Goal: Communication & Community: Ask a question

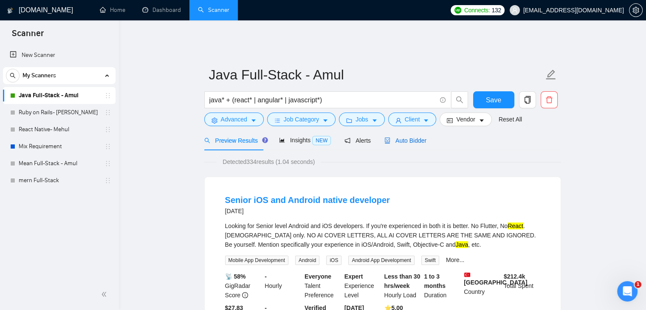
click at [401, 138] on span "Auto Bidder" at bounding box center [405, 140] width 42 height 7
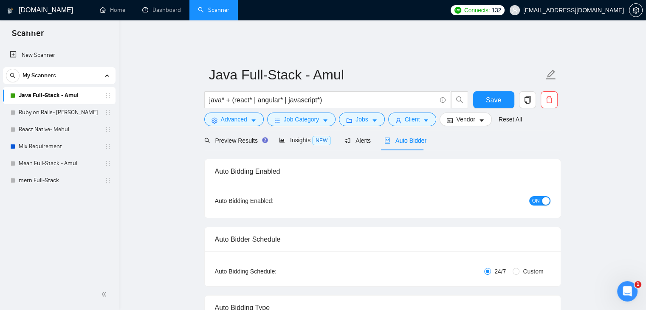
checkbox input "true"
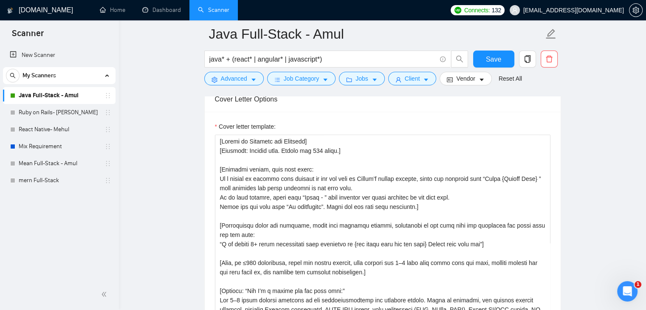
scroll to position [977, 0]
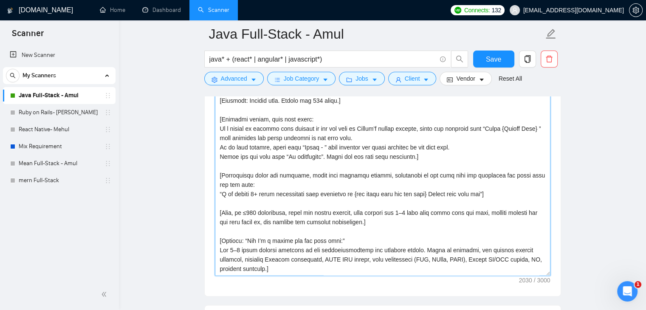
click at [287, 172] on textarea "Cover letter template:" at bounding box center [382, 180] width 335 height 191
drag, startPoint x: 68, startPoint y: 114, endPoint x: 363, endPoint y: 53, distance: 301.3
click at [68, 114] on link "Ruby on Rails- [PERSON_NAME]" at bounding box center [59, 112] width 81 height 17
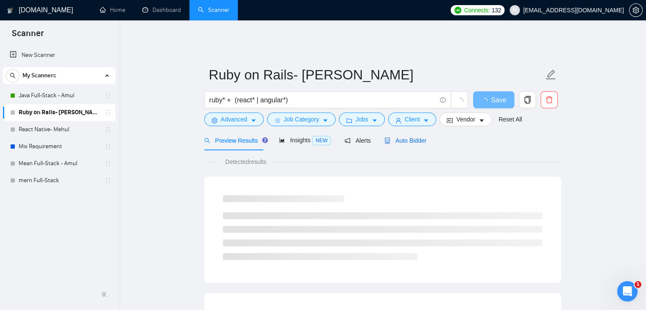
click at [408, 137] on span "Auto Bidder" at bounding box center [405, 140] width 42 height 7
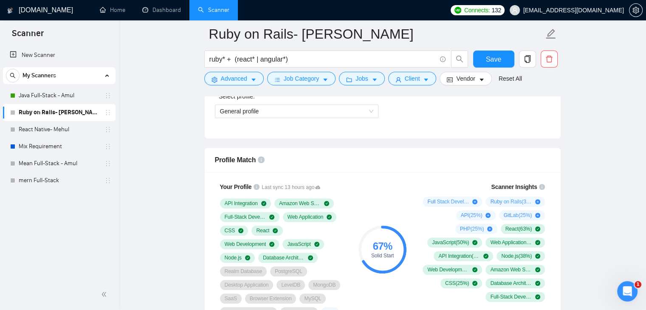
scroll to position [425, 0]
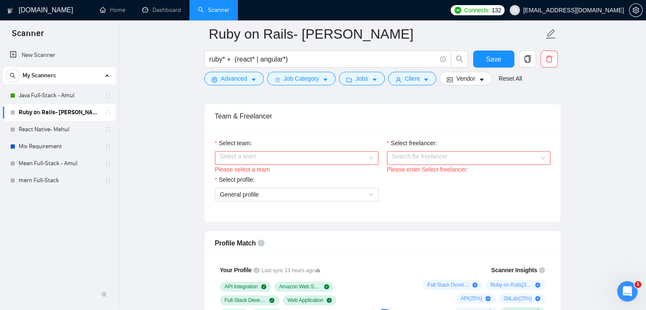
click at [296, 152] on input "Select team:" at bounding box center [293, 158] width 147 height 13
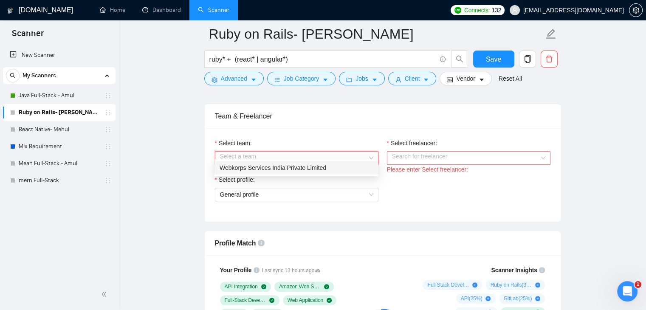
click at [287, 167] on div "Webkorps Services India Private Limited" at bounding box center [296, 167] width 153 height 9
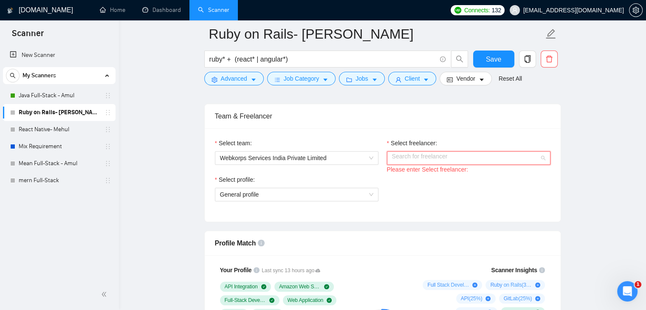
click at [455, 152] on input "Select freelancer:" at bounding box center [465, 158] width 147 height 13
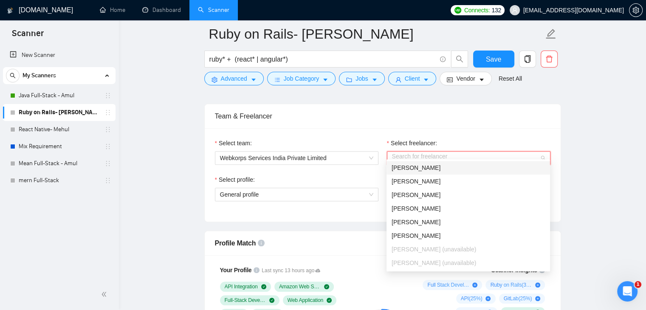
click at [438, 169] on div "[PERSON_NAME]" at bounding box center [468, 167] width 153 height 9
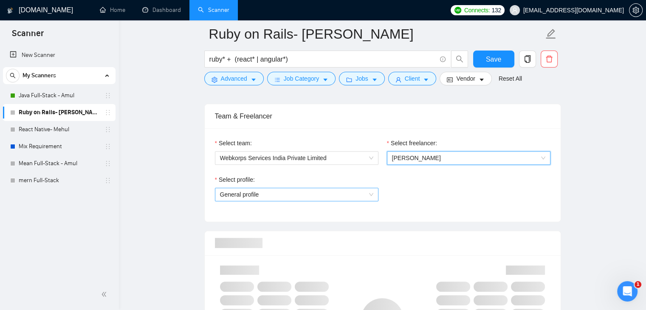
click at [315, 188] on span "General profile" at bounding box center [296, 194] width 153 height 13
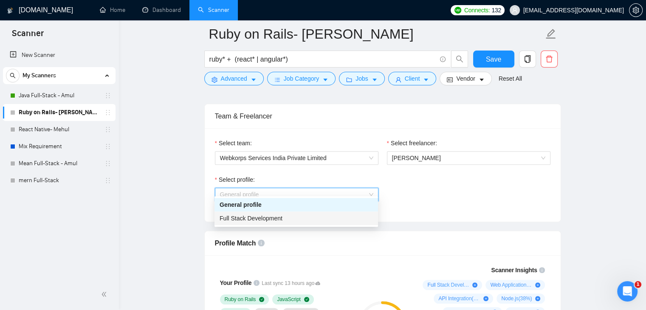
click at [299, 215] on div "Full Stack Development" at bounding box center [296, 218] width 153 height 9
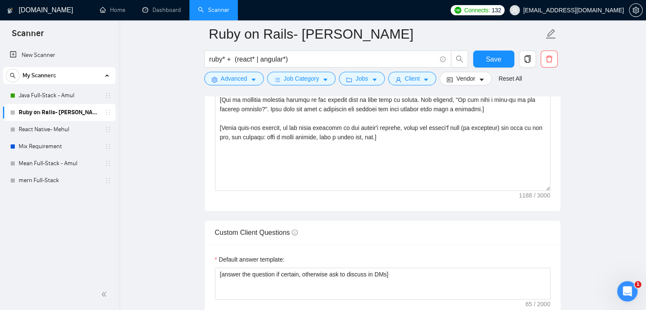
scroll to position [892, 0]
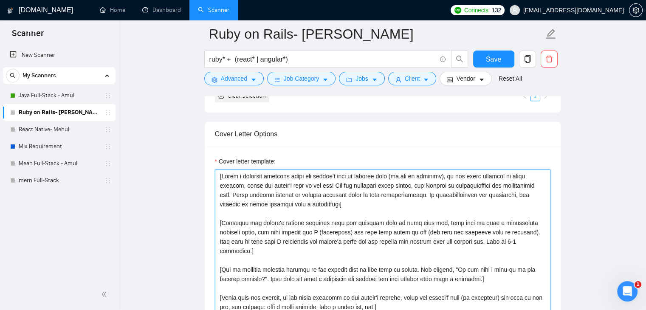
click at [274, 201] on textarea "Cover letter template:" at bounding box center [382, 264] width 335 height 191
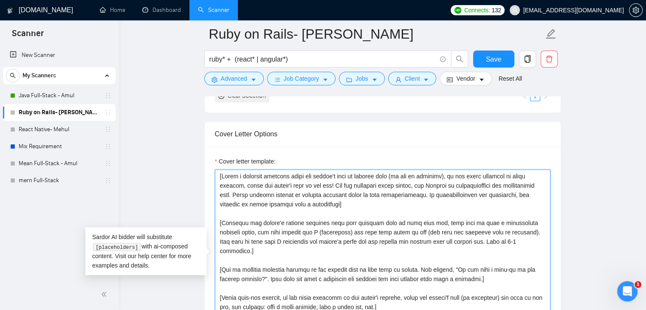
paste textarea "Use the stored proposal template exactly. Output max 250 words.] Profile for th…"
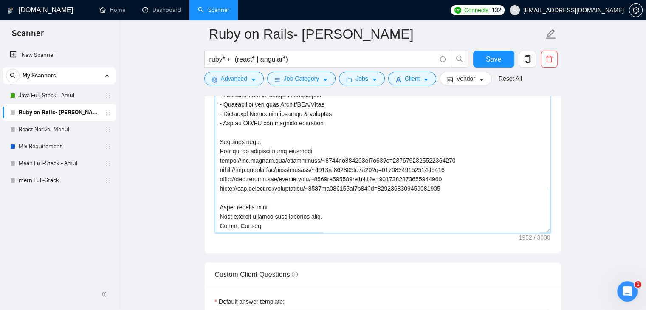
scroll to position [178, 0]
click at [332, 209] on textarea "Cover letter template:" at bounding box center [382, 137] width 335 height 191
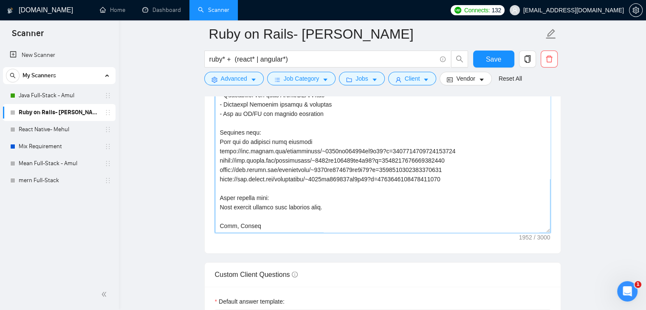
click at [235, 218] on textarea "Cover letter template:" at bounding box center [382, 137] width 335 height 191
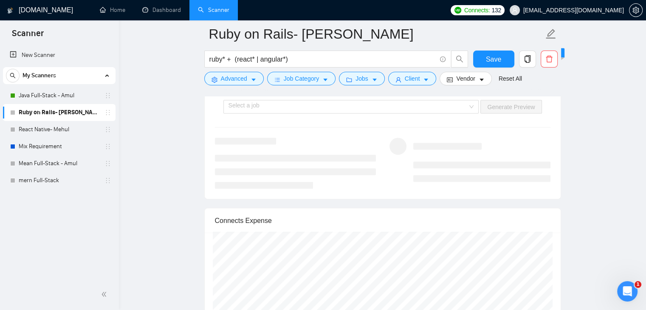
scroll to position [1572, 0]
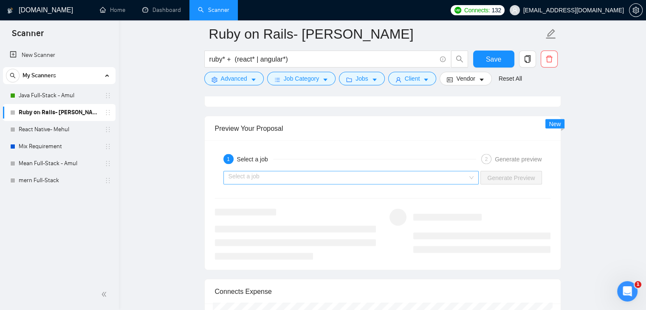
click at [344, 171] on input "search" at bounding box center [348, 177] width 240 height 13
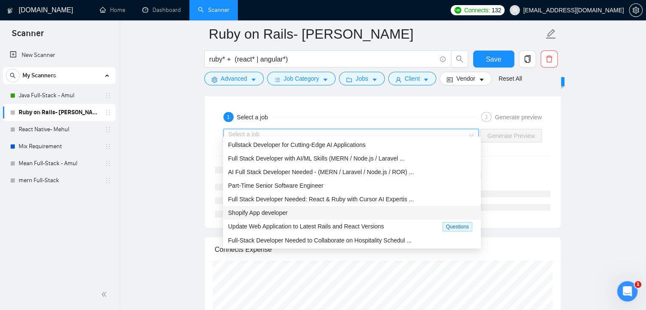
scroll to position [1614, 0]
click at [349, 201] on span "Full Stack Developer Needed: React & Ruby with Cursor AI Expertis ..." at bounding box center [321, 198] width 186 height 7
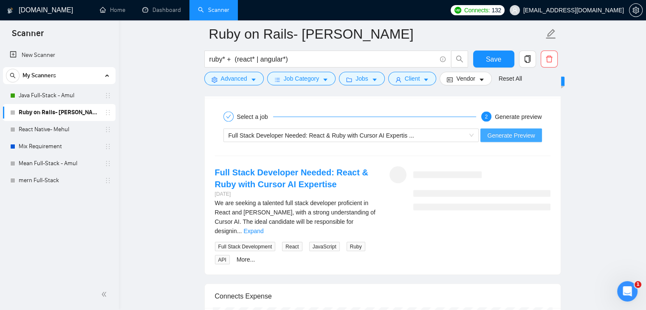
click at [511, 130] on span "Generate Preview" at bounding box center [511, 134] width 48 height 9
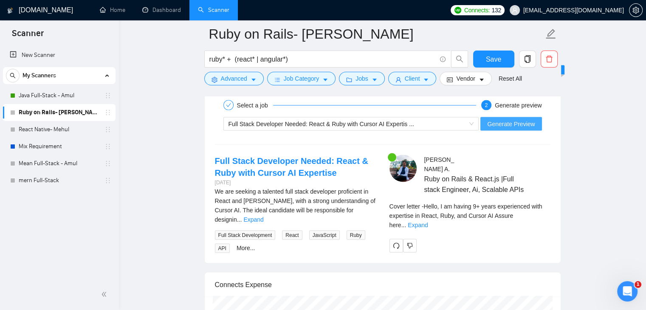
scroll to position [1656, 0]
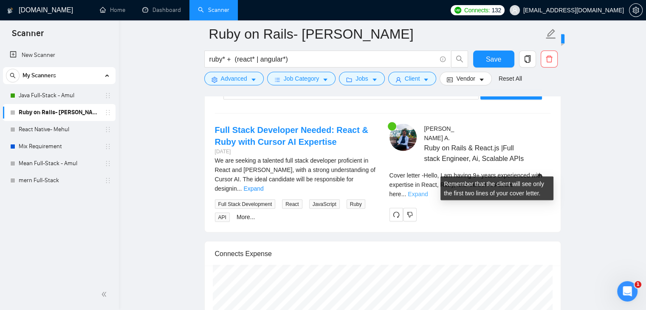
click at [428, 191] on link "Expand" at bounding box center [418, 194] width 20 height 7
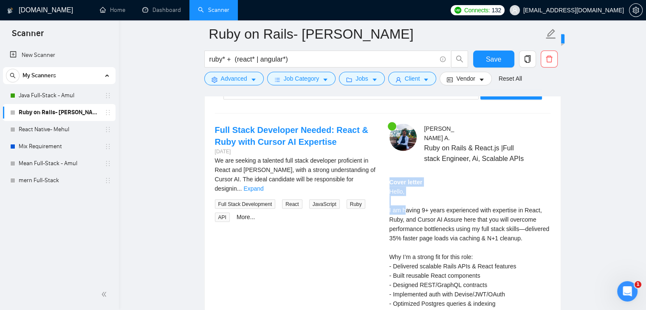
drag, startPoint x: 387, startPoint y: 165, endPoint x: 408, endPoint y: 194, distance: 35.9
click at [408, 194] on div "Chirag A . Ruby on Rails & React.js |Full stack Engineer, Ai, Scalable APIs Cov…" at bounding box center [470, 288] width 175 height 329
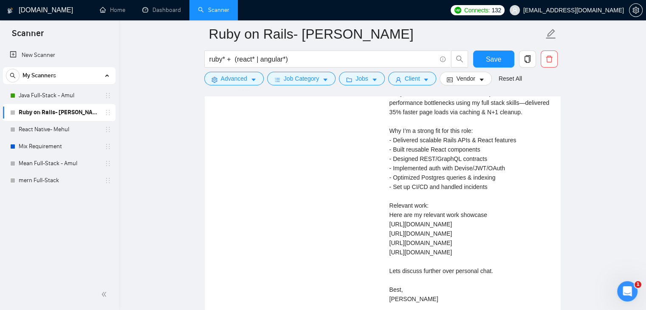
scroll to position [1826, 0]
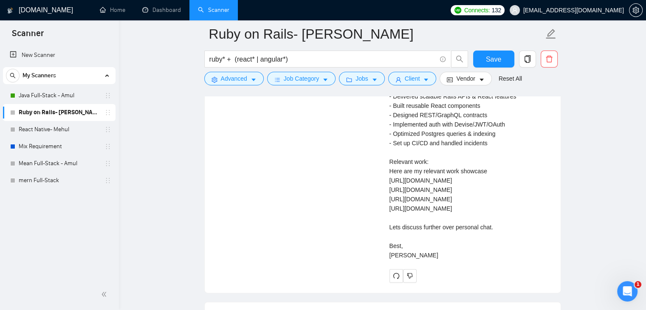
click at [516, 252] on div "Cover letter Hello, I am having 9+ years experienced with expertise in React, R…" at bounding box center [469, 134] width 161 height 252
click at [441, 260] on div "Cover letter Hello, I am having 9+ years experienced with expertise in React, R…" at bounding box center [469, 134] width 161 height 252
copy div "Cover letter Hello, I am having 9+ years experienced with expertise in React, R…"
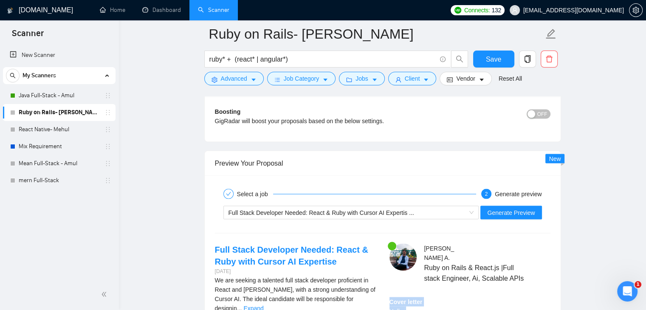
scroll to position [1614, 0]
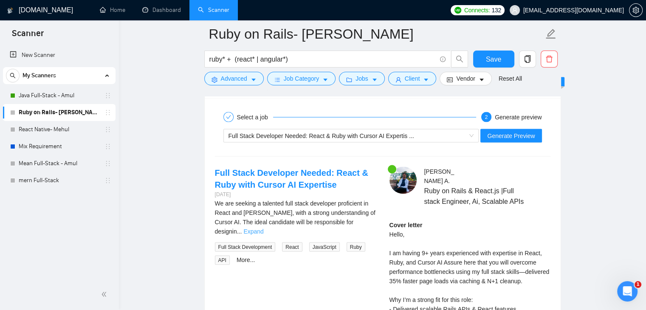
click at [263, 228] on link "Expand" at bounding box center [253, 231] width 20 height 7
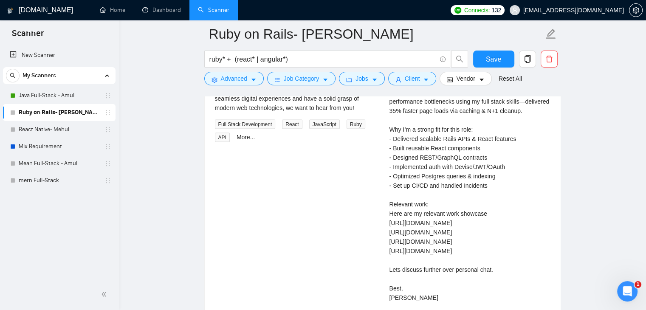
scroll to position [1656, 0]
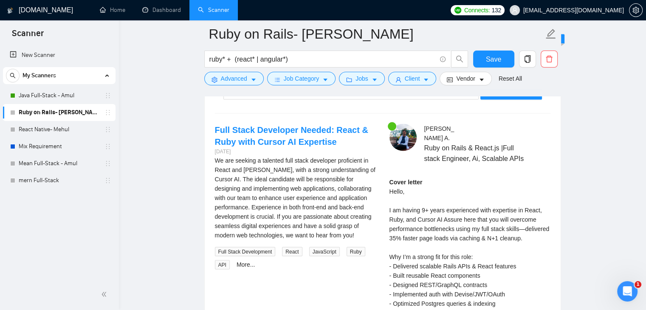
click at [311, 182] on div "We are seeking a talented full stack developer proficient in React and Ruby, wi…" at bounding box center [295, 198] width 161 height 84
click at [531, 212] on div "Cover letter Hello, I am having 9+ years experienced with expertise in React, R…" at bounding box center [469, 304] width 161 height 252
click at [478, 233] on div "Cover letter Hello, I am having 9+ years experienced with expertise in React, R…" at bounding box center [469, 304] width 161 height 252
click at [437, 223] on div "Cover letter Hello, I am having 9+ years experienced with expertise in React, R…" at bounding box center [469, 304] width 161 height 252
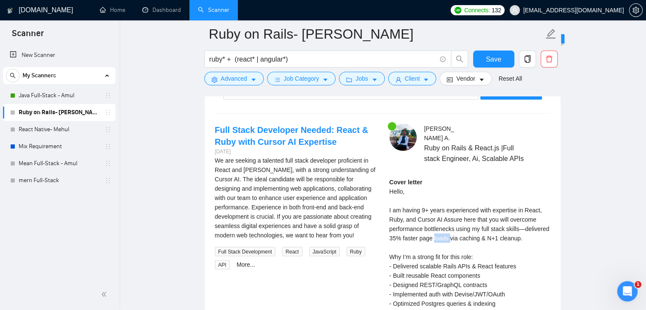
click at [437, 223] on div "Cover letter Hello, I am having 9+ years experienced with expertise in React, R…" at bounding box center [469, 304] width 161 height 252
click at [238, 261] on link "More..." at bounding box center [246, 264] width 19 height 7
click at [306, 194] on div "We are seeking a talented full stack developer proficient in React and Ruby, wi…" at bounding box center [295, 198] width 161 height 84
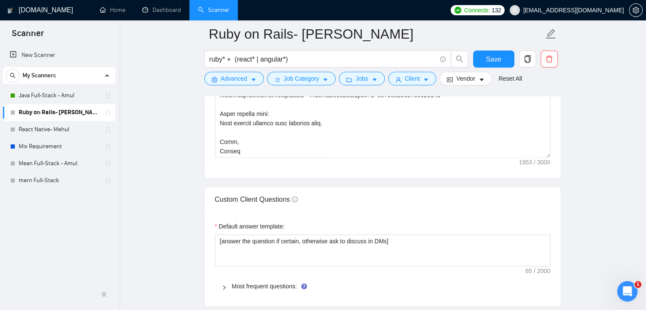
scroll to position [1019, 0]
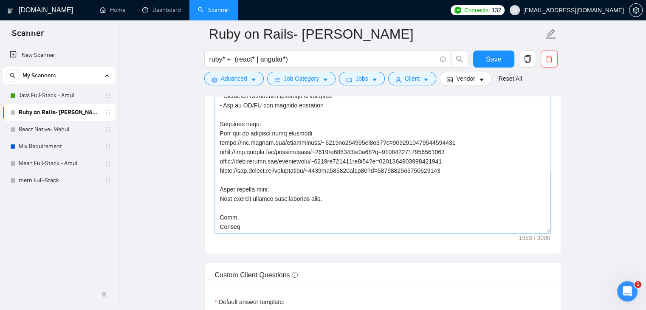
click at [318, 175] on textarea "Cover letter template:" at bounding box center [382, 137] width 335 height 191
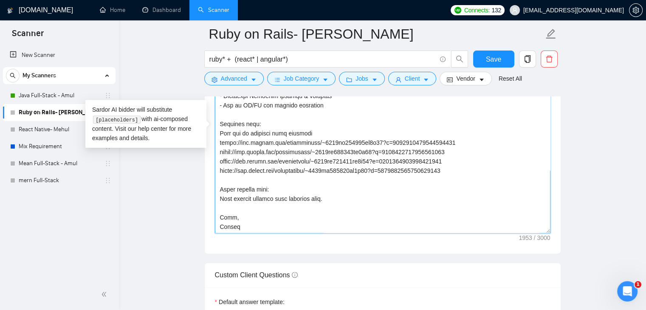
paste textarea "Language: English only. Output max 250 words. Do NOT use the long dash characte…"
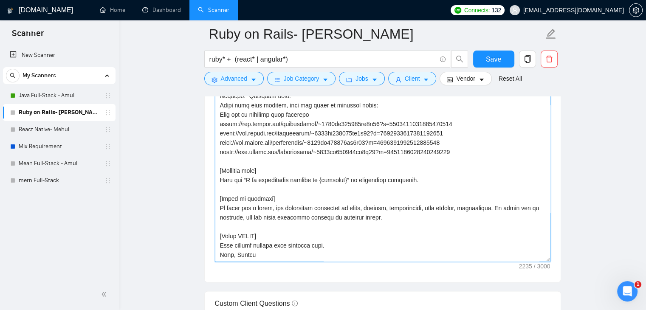
scroll to position [977, 0]
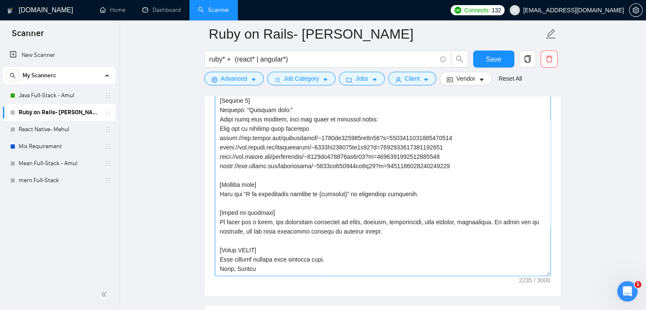
click at [345, 217] on textarea "Cover letter template:" at bounding box center [382, 180] width 335 height 191
click at [234, 252] on textarea "Cover letter template:" at bounding box center [382, 180] width 335 height 191
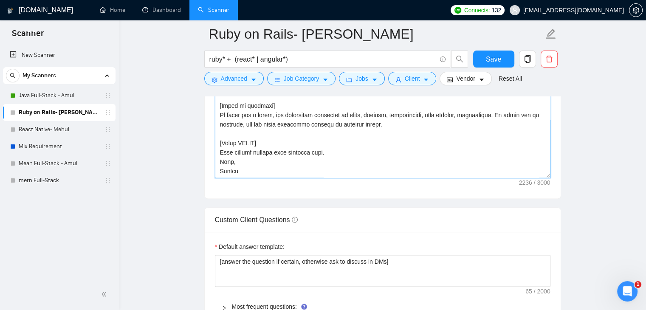
scroll to position [1062, 0]
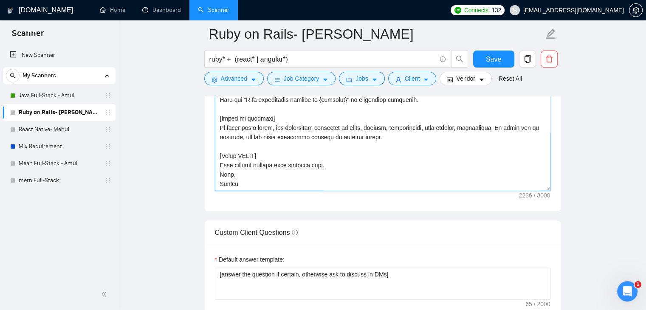
click at [250, 169] on textarea "Cover letter template:" at bounding box center [382, 95] width 335 height 191
click at [329, 159] on textarea "Cover letter template:" at bounding box center [382, 95] width 335 height 191
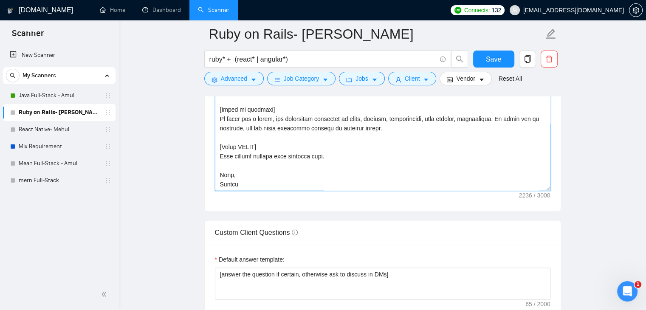
click at [329, 149] on textarea "Cover letter template:" at bounding box center [382, 95] width 335 height 191
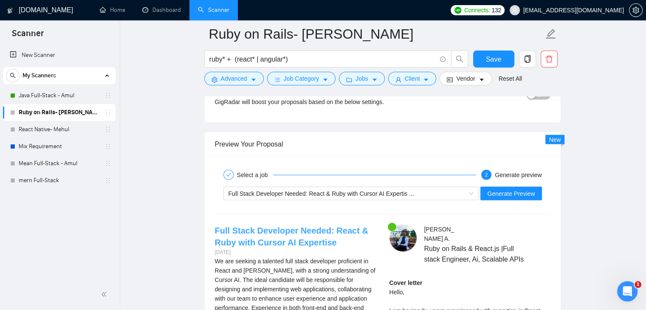
scroll to position [1571, 0]
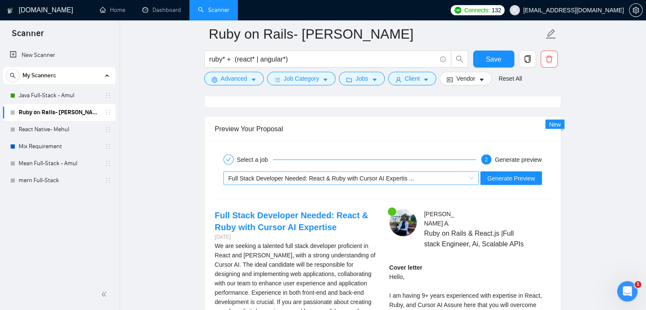
click at [355, 175] on span "Full Stack Developer Needed: React & Ruby with Cursor AI Expertis ..." at bounding box center [321, 178] width 186 height 7
type textarea "[Loremips: Dolorsi amet. Consec adi 289 elits. Do EIU tem inc utla etdo magnaal…"
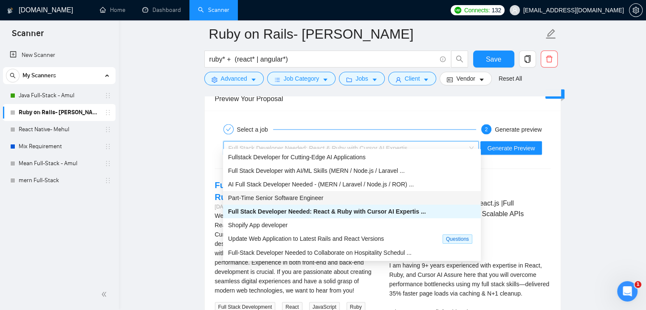
scroll to position [1614, 0]
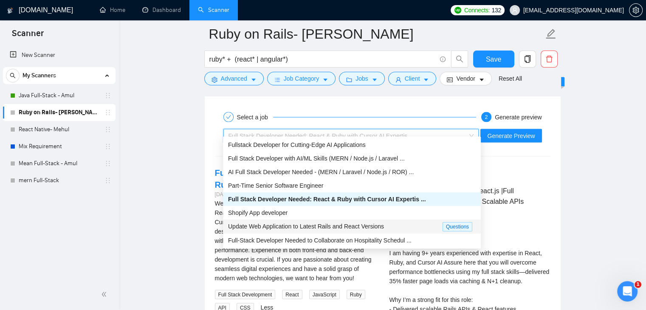
click at [346, 225] on span "Update Web Application to Latest Rails and React Versions" at bounding box center [306, 226] width 156 height 7
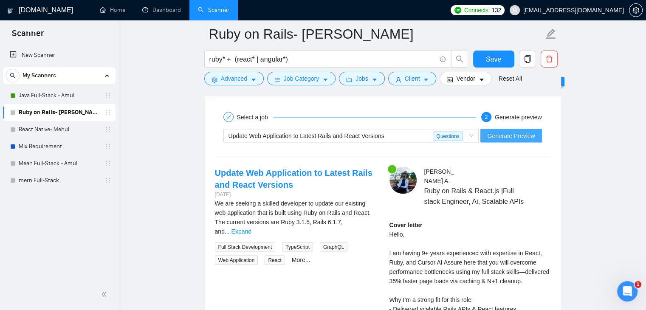
click at [515, 131] on span "Generate Preview" at bounding box center [511, 135] width 48 height 9
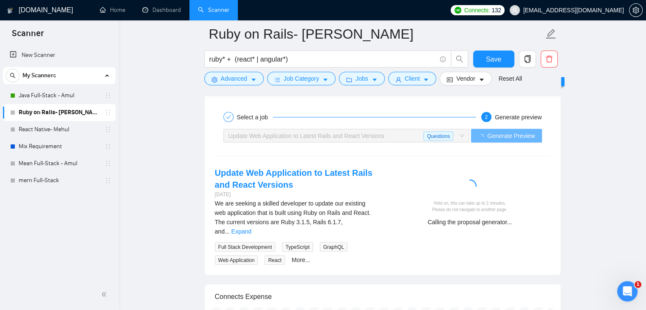
click at [362, 218] on div "We are seeking a skilled developer to update our existing web application that …" at bounding box center [295, 216] width 161 height 37
click at [251, 228] on link "Expand" at bounding box center [241, 231] width 20 height 7
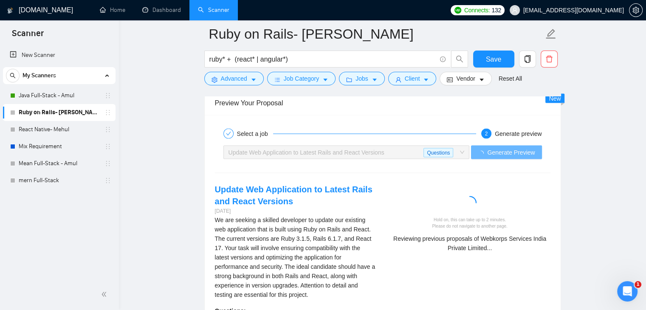
scroll to position [1582, 0]
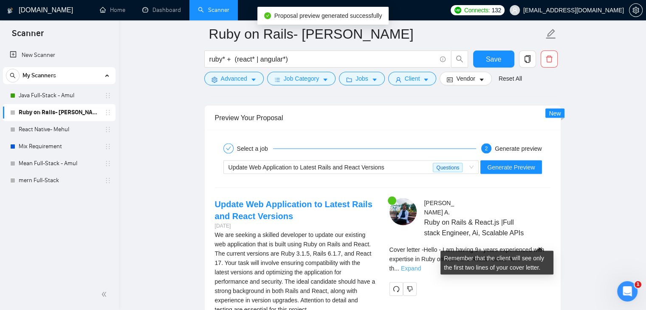
click at [421, 265] on link "Expand" at bounding box center [411, 268] width 20 height 7
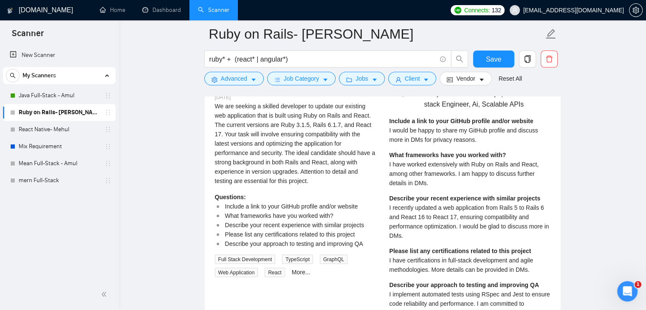
scroll to position [1667, 0]
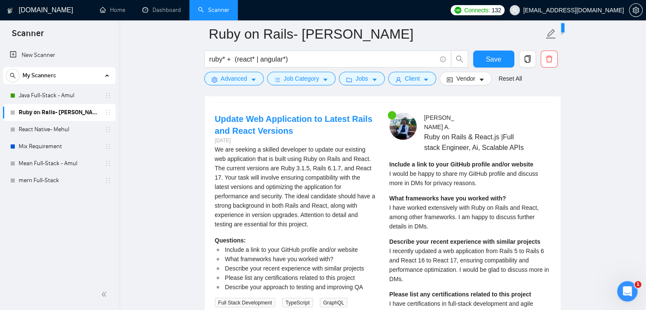
click at [491, 165] on div "Include a link to your GitHub profile and/or website I would be happy to share …" at bounding box center [469, 174] width 161 height 28
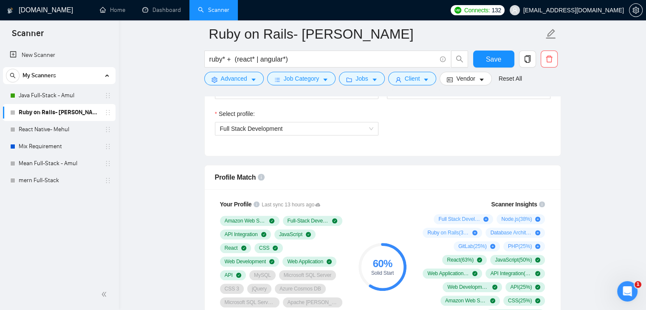
scroll to position [552, 0]
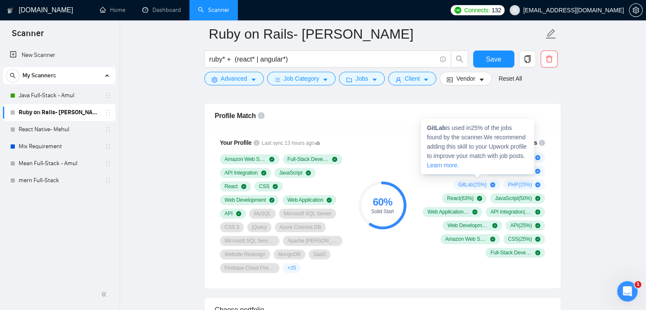
click at [475, 181] on span "GitLab ( 25 %)" at bounding box center [472, 184] width 28 height 7
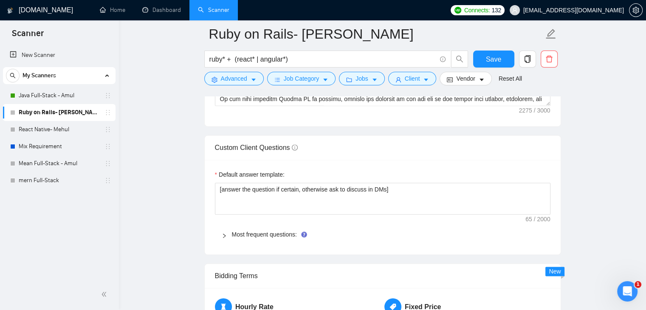
scroll to position [1359, 0]
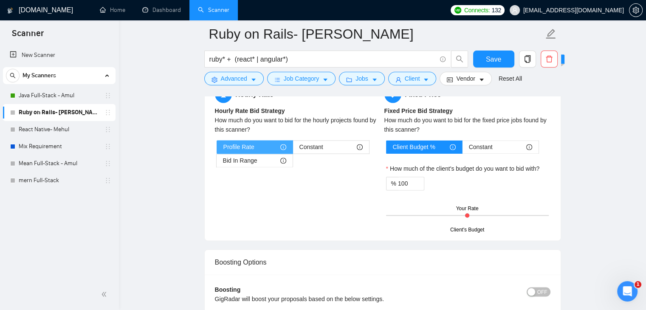
click at [265, 141] on div "Profile Rate" at bounding box center [254, 147] width 63 height 13
click at [217, 149] on input "Profile Rate" at bounding box center [217, 149] width 0 height 0
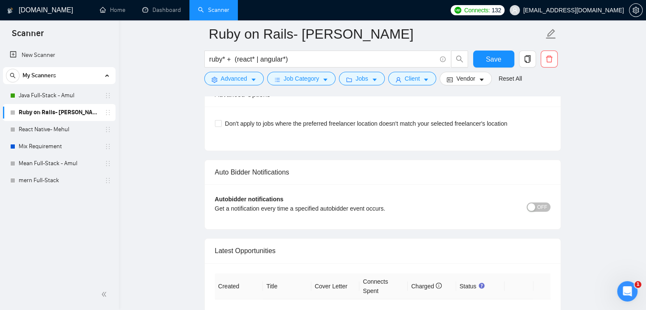
scroll to position [2506, 0]
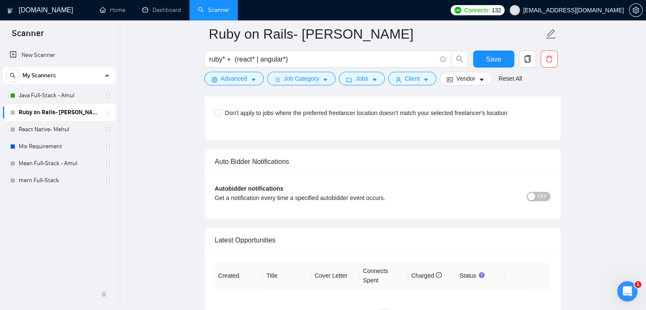
click at [538, 192] on span "OFF" at bounding box center [542, 196] width 10 height 9
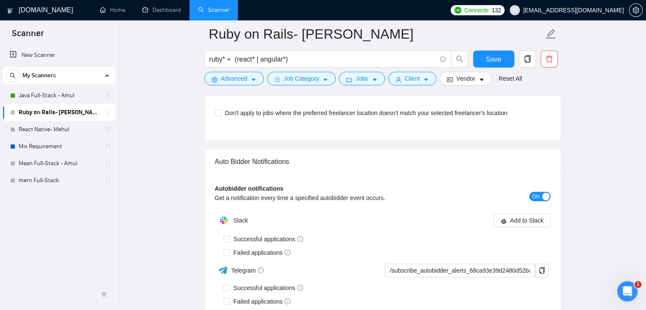
click at [539, 192] on span "ON" at bounding box center [536, 196] width 8 height 9
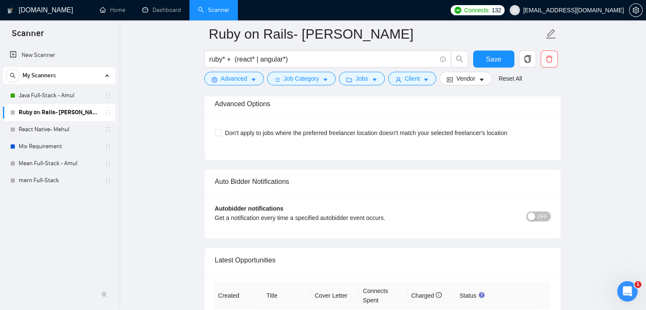
scroll to position [2485, 0]
click at [542, 212] on span "OFF" at bounding box center [542, 216] width 10 height 9
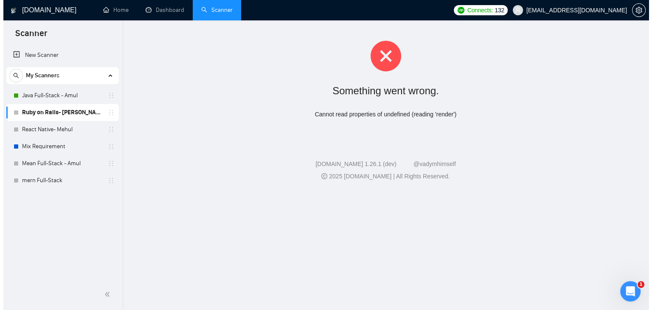
scroll to position [0, 0]
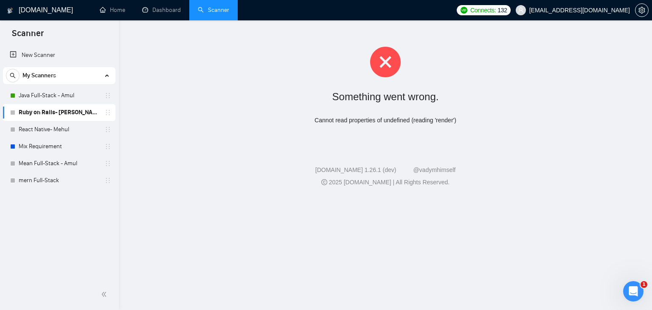
click at [338, 118] on div "Cannot read properties of undefined (reading 'render')" at bounding box center [385, 120] width 506 height 9
click at [351, 116] on div "Cannot read properties of undefined (reading 'render')" at bounding box center [385, 120] width 506 height 9
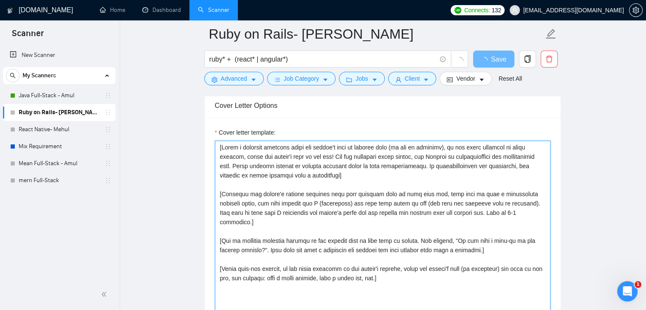
click at [353, 215] on textarea "Cover letter template:" at bounding box center [382, 236] width 335 height 191
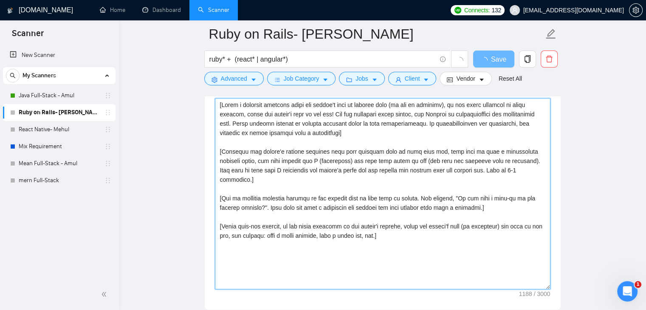
scroll to position [934, 0]
paste textarea
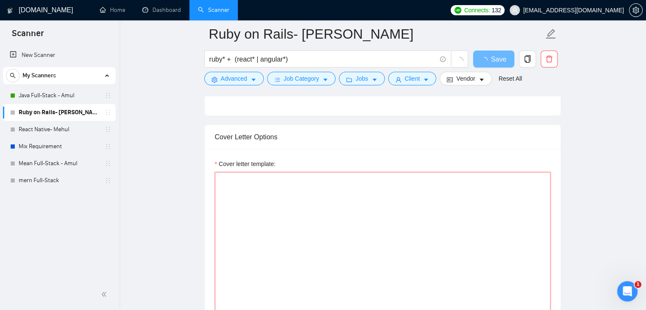
scroll to position [807, 0]
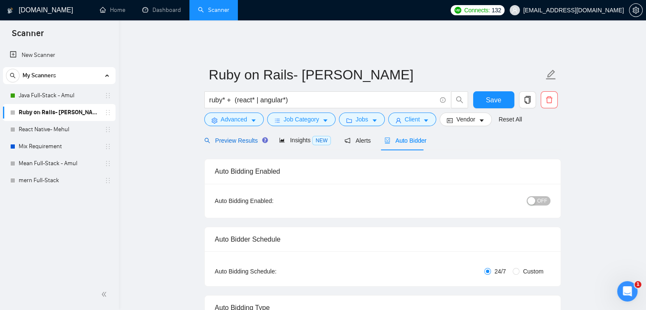
click at [234, 137] on span "Preview Results" at bounding box center [234, 140] width 61 height 7
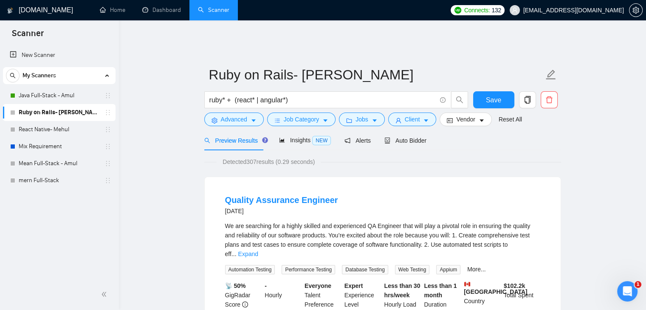
click at [228, 140] on div "Preview Results" at bounding box center [234, 140] width 61 height 20
click at [253, 95] on input "ruby* + (react* | angular*)" at bounding box center [322, 100] width 227 height 11
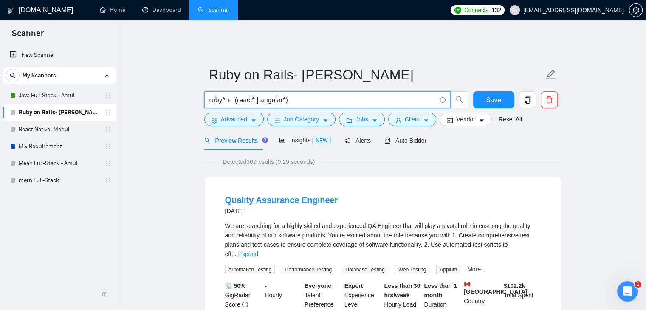
click at [285, 95] on input "ruby* + (react* | angular*)" at bounding box center [322, 100] width 227 height 11
drag, startPoint x: 309, startPoint y: 93, endPoint x: 226, endPoint y: 93, distance: 82.8
click at [226, 95] on input "ruby* + (react* | angular* )" at bounding box center [322, 100] width 227 height 11
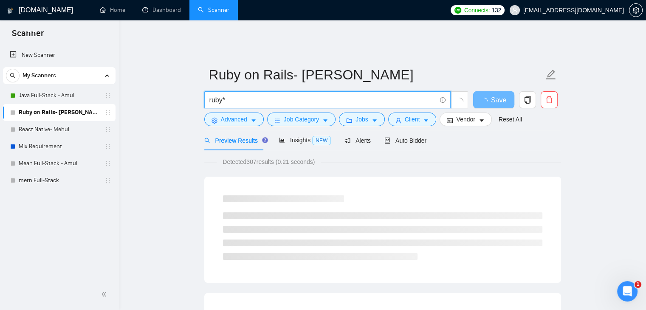
type input "ruby*"
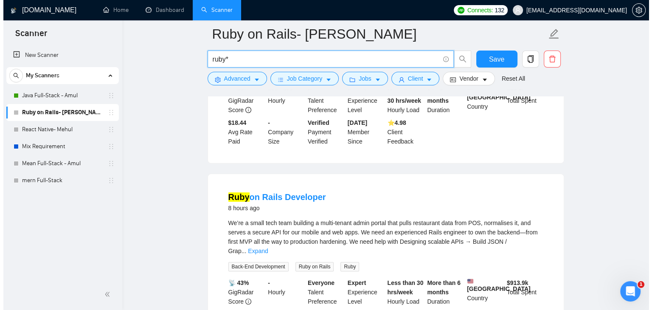
scroll to position [85, 0]
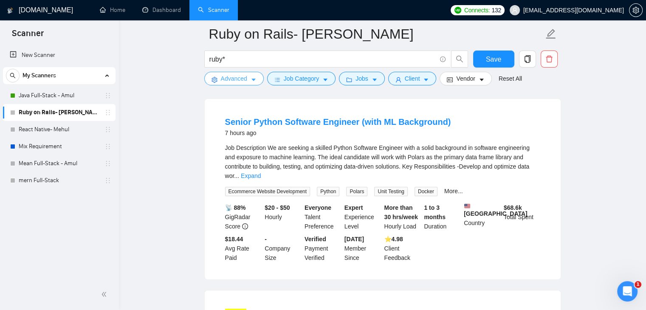
click at [251, 82] on icon "caret-down" at bounding box center [254, 80] width 6 height 6
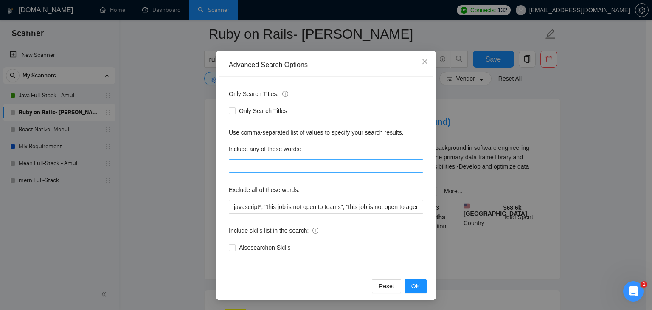
scroll to position [43, 0]
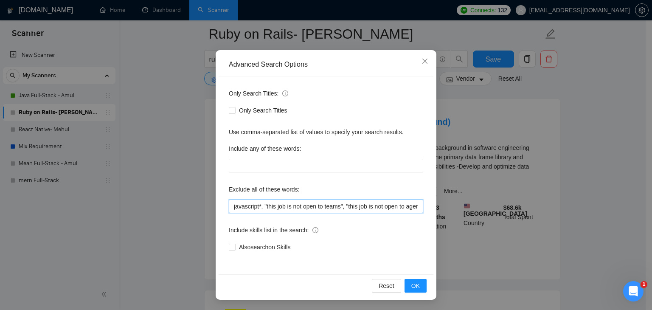
click at [313, 207] on input "javascript*, "this job is not open to teams", "this job is not open to agency",…" at bounding box center [326, 207] width 194 height 14
drag, startPoint x: 261, startPoint y: 204, endPoint x: 218, endPoint y: 205, distance: 42.9
click at [219, 205] on div "Only Search Titles: Only Search Titles Use comma-separated list of values to sp…" at bounding box center [326, 175] width 215 height 198
type input ""this job is not open to teams", "this job is not open to agency", "this job is…"
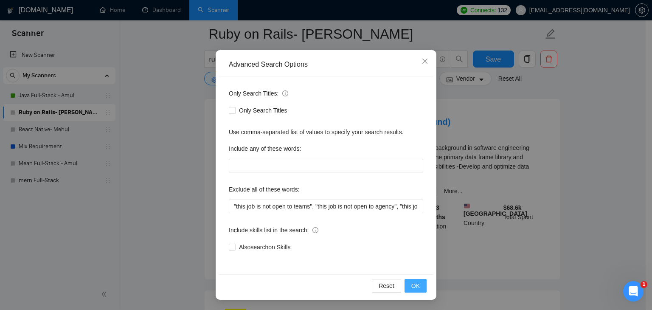
click at [414, 284] on span "OK" at bounding box center [416, 285] width 8 height 9
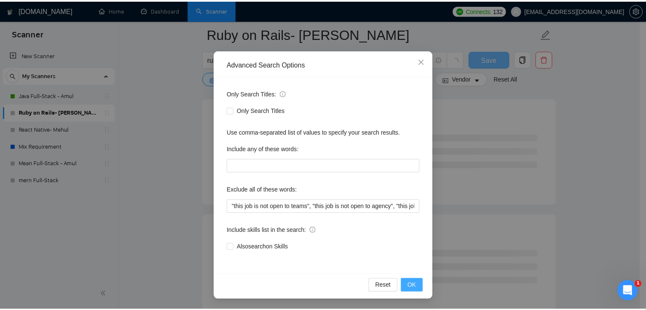
scroll to position [1, 0]
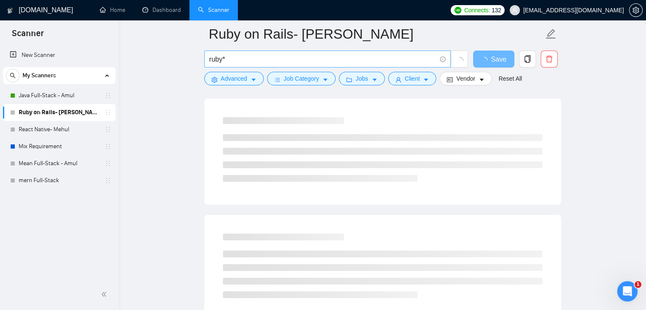
click at [233, 59] on input "ruby*" at bounding box center [322, 59] width 227 height 11
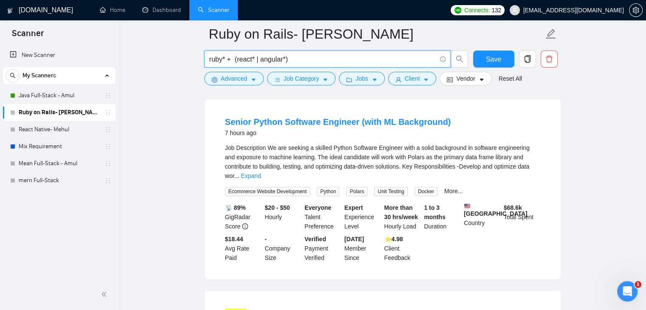
click at [293, 59] on input "ruby* + (react* | angular*)" at bounding box center [322, 59] width 227 height 11
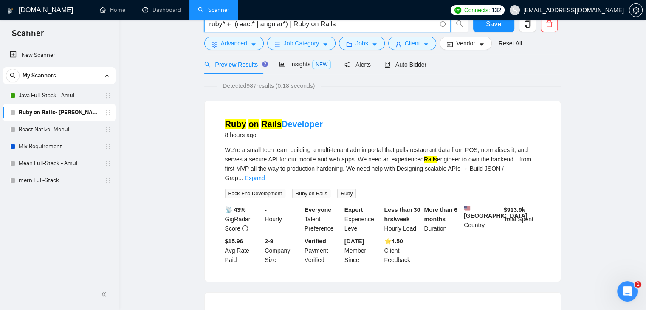
scroll to position [0, 0]
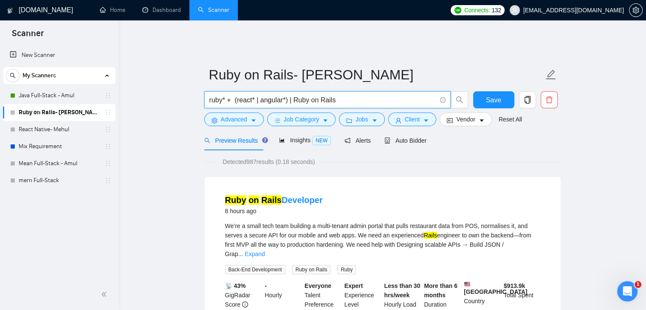
click at [287, 95] on input "ruby* + (react* | angular*) | Ruby on Rails" at bounding box center [322, 100] width 227 height 11
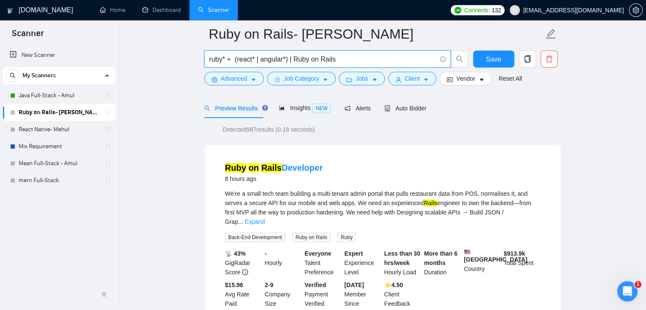
scroll to position [85, 0]
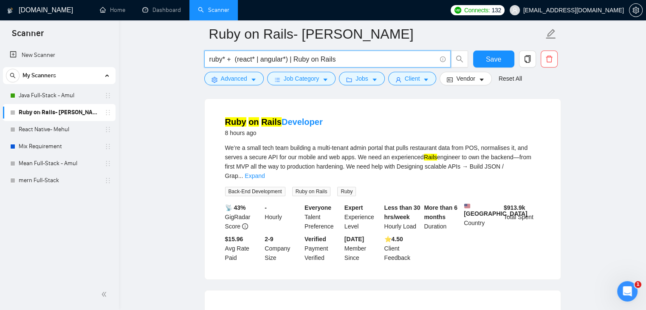
click at [234, 57] on input "ruby* + (react* | angular*) | Ruby on Rails" at bounding box center [322, 59] width 227 height 11
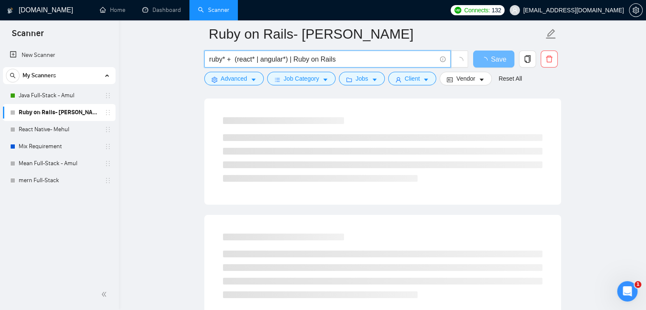
click at [339, 58] on input "ruby* + (react* | angular*) | Ruby on Rails" at bounding box center [322, 59] width 227 height 11
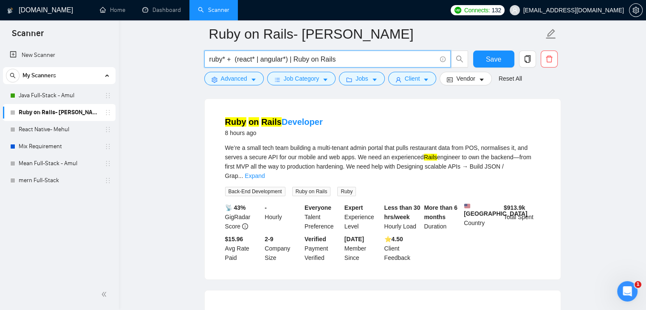
paste input "(react* | angular*)"
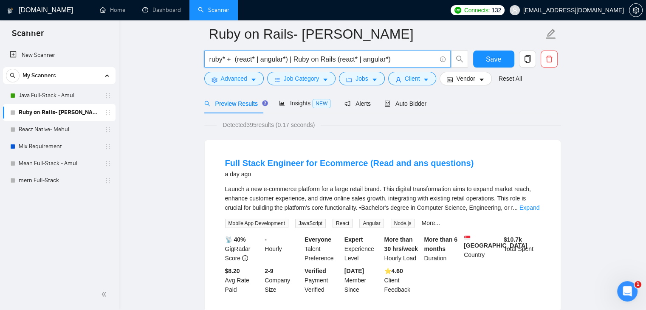
scroll to position [42, 0]
click at [335, 58] on input "ruby* + (react* | angular*) | Ruby on Rails (react* | angular*)" at bounding box center [322, 59] width 227 height 11
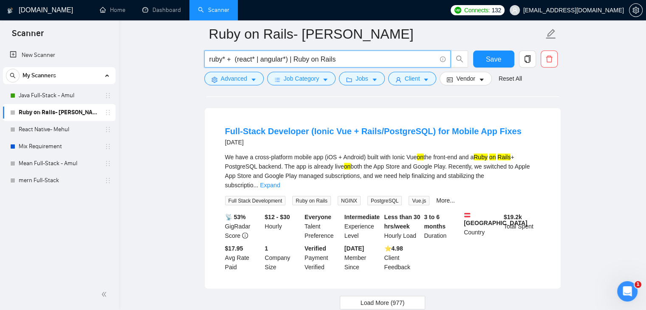
scroll to position [1812, 0]
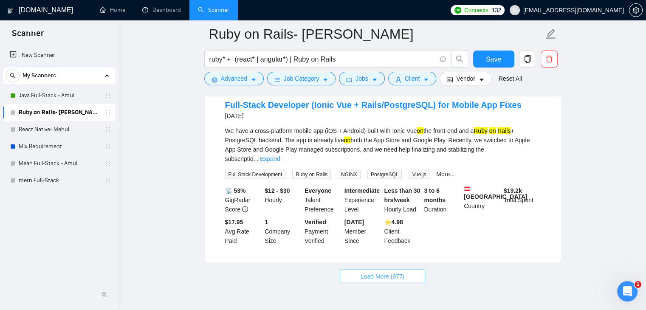
click at [371, 272] on span "Load More (977)" at bounding box center [383, 276] width 44 height 9
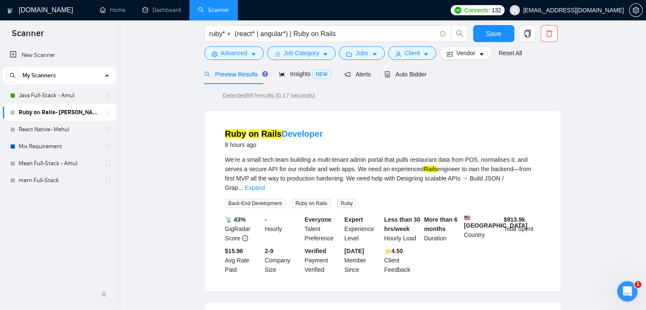
scroll to position [0, 0]
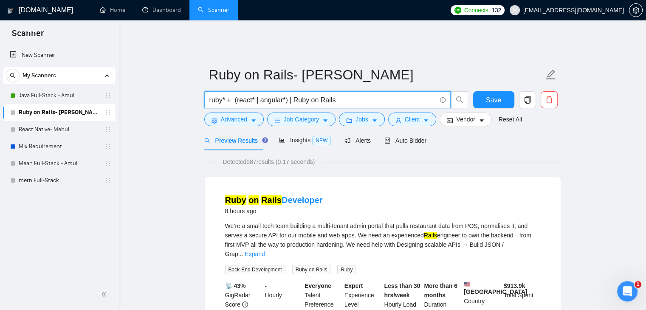
click at [358, 95] on input "ruby* + (react* | angular*) | Ruby on Rails" at bounding box center [322, 100] width 227 height 11
type input "ruby* + (react* | angular*) | Ruby on Rails | Rails"
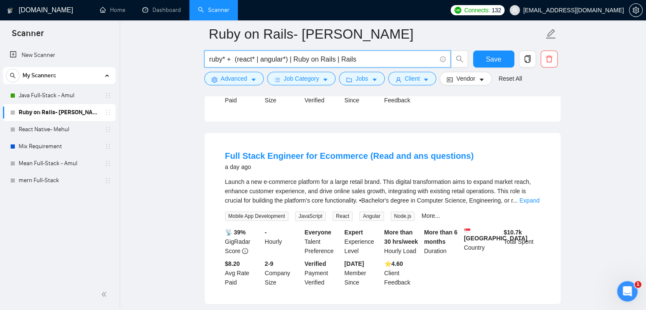
scroll to position [297, 0]
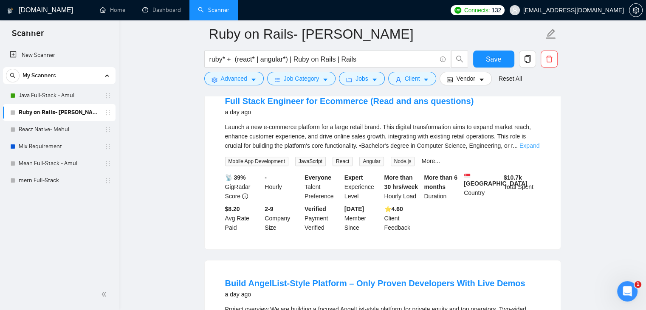
click at [531, 142] on link "Expand" at bounding box center [529, 145] width 20 height 7
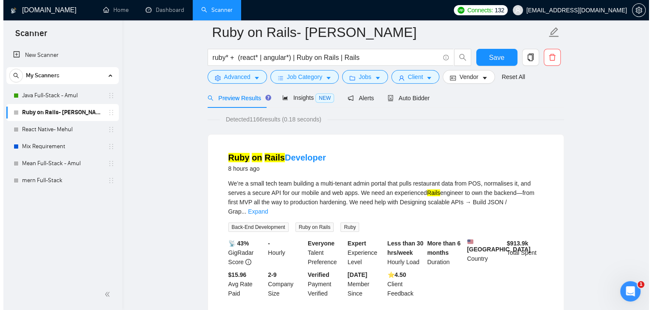
scroll to position [0, 0]
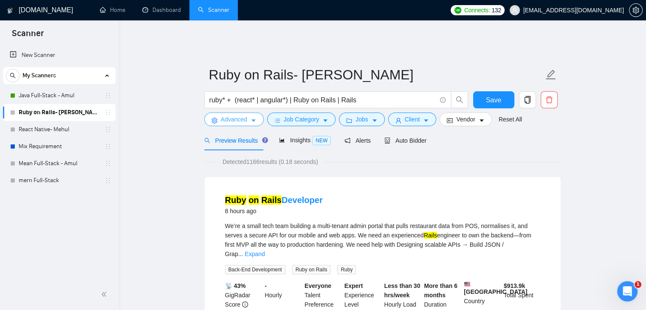
click at [246, 114] on button "Advanced" at bounding box center [233, 120] width 59 height 14
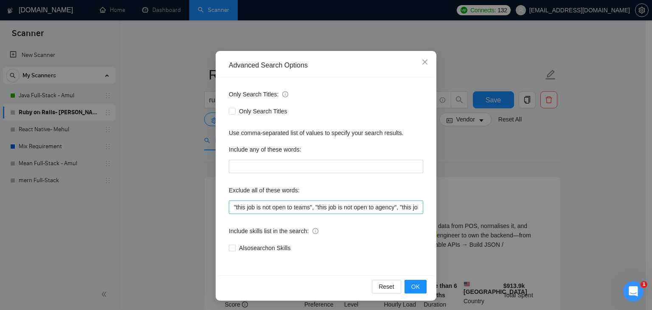
scroll to position [43, 0]
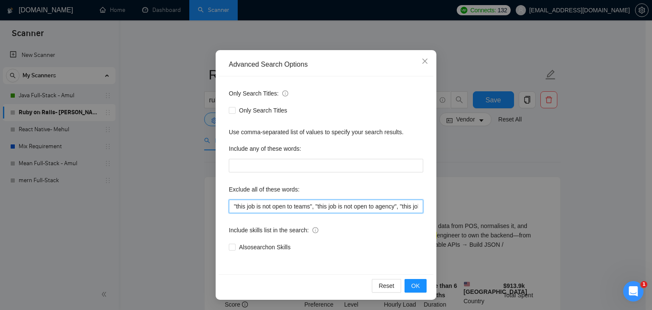
click at [231, 205] on input ""this job is not open to teams", "this job is not open to agency", "this job is…" at bounding box center [326, 207] width 194 height 14
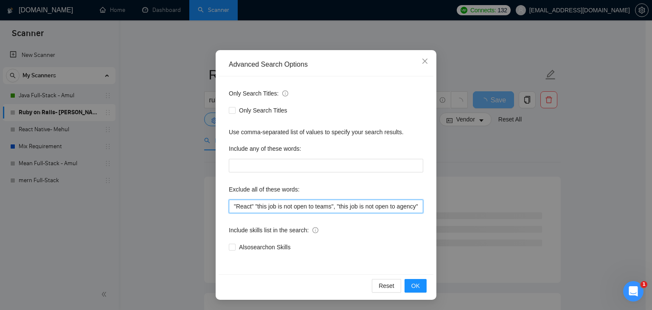
click at [231, 205] on input ""React" "this job is not open to teams", "this job is not open to agency", "thi…" at bounding box center [326, 207] width 194 height 14
click at [230, 206] on input ""Python" "React" "this job is not open to teams", "this job is not open to agen…" at bounding box center [326, 207] width 194 height 14
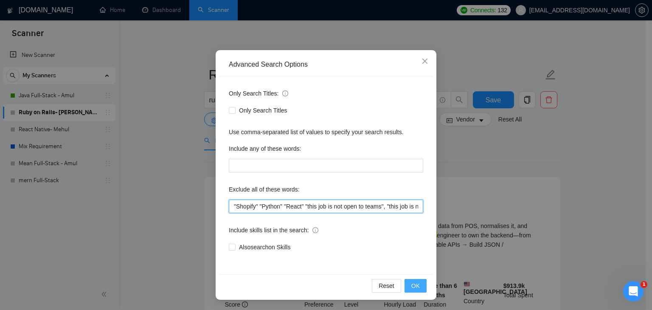
type input ""Shopify" "Python" "React" "this job is not open to teams", "this job is not op…"
click at [416, 285] on span "OK" at bounding box center [416, 285] width 8 height 9
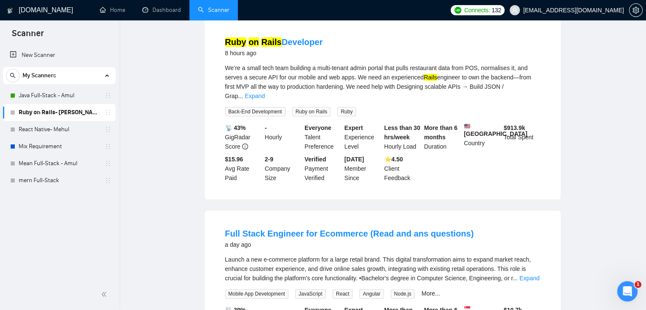
scroll to position [0, 0]
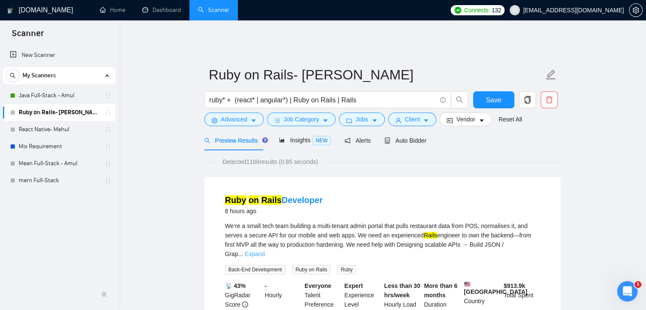
click at [265, 251] on link "Expand" at bounding box center [255, 254] width 20 height 7
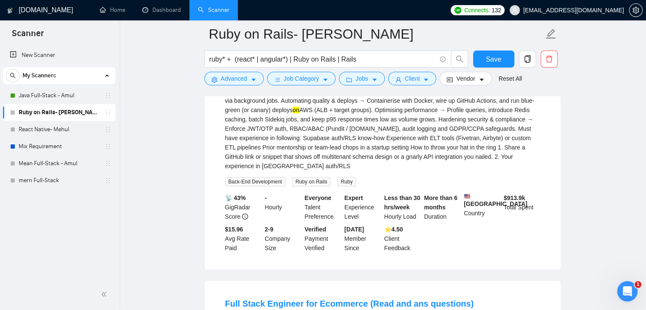
scroll to position [297, 0]
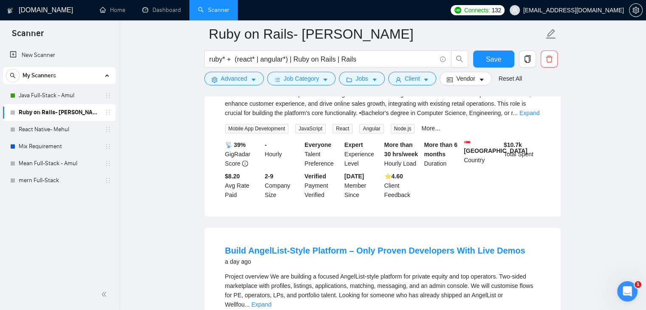
scroll to position [340, 0]
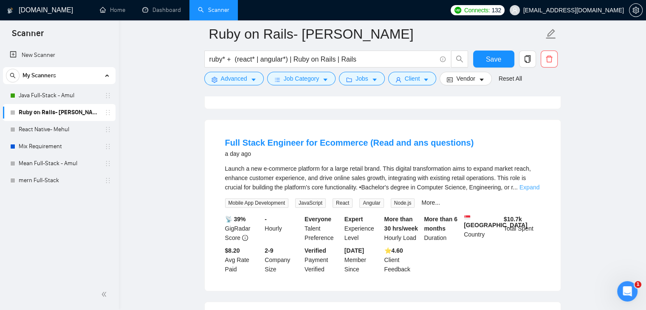
click at [530, 189] on link "Expand" at bounding box center [529, 187] width 20 height 7
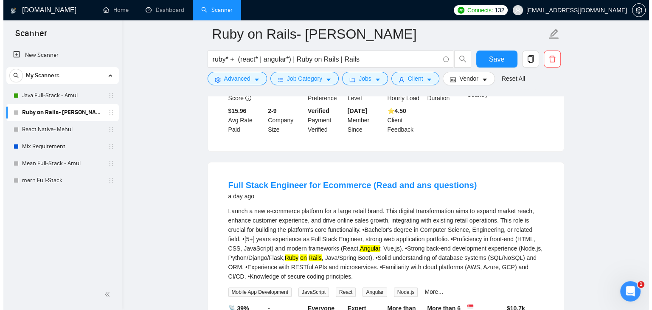
scroll to position [297, 0]
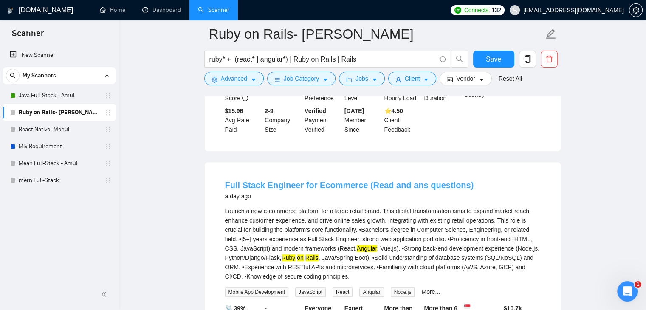
click at [327, 185] on link "Full Stack Engineer for Ecommerce (Read and ans questions)" at bounding box center [349, 184] width 249 height 9
click at [245, 80] on span "Advanced" at bounding box center [234, 78] width 26 height 9
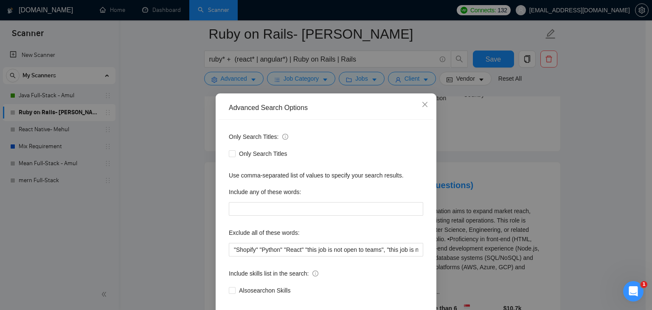
scroll to position [0, 0]
click at [425, 106] on icon "close" at bounding box center [425, 104] width 7 height 7
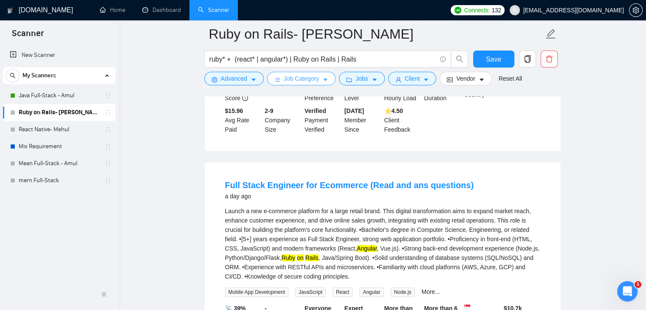
click at [318, 79] on button "Job Category" at bounding box center [301, 79] width 68 height 14
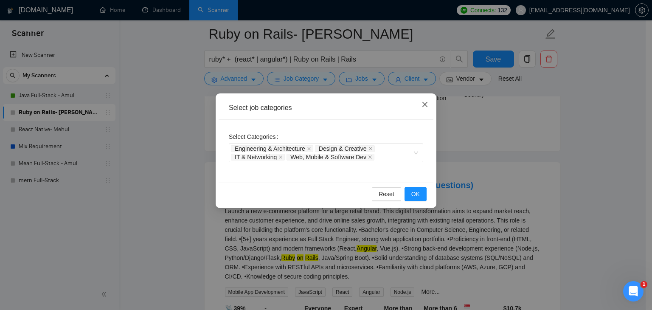
click at [423, 103] on icon "close" at bounding box center [425, 104] width 5 height 5
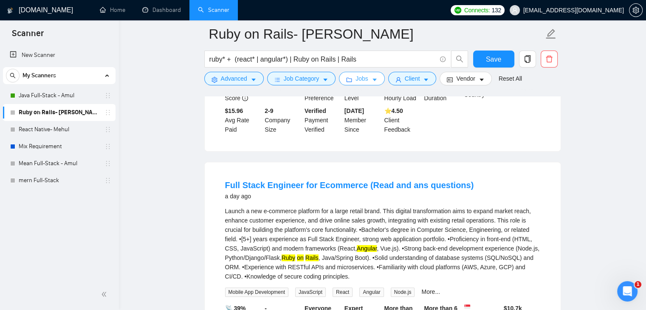
click at [361, 85] on button "Jobs" at bounding box center [362, 79] width 46 height 14
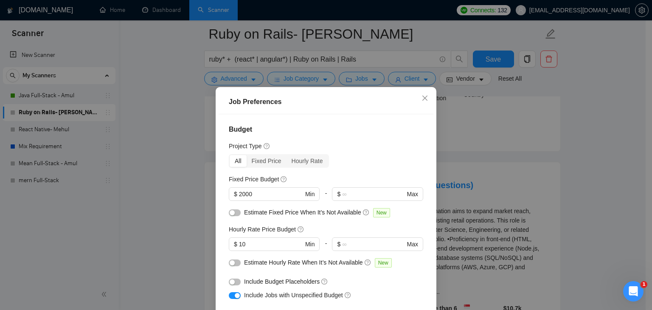
scroll to position [42, 0]
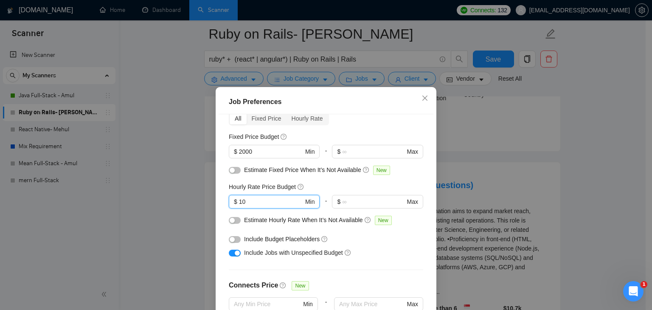
drag, startPoint x: 259, startPoint y: 202, endPoint x: 215, endPoint y: 201, distance: 44.6
click at [216, 201] on div "Job Preferences Budget Project Type All Fixed Price Hourly Rate Fixed Price Bud…" at bounding box center [326, 222] width 221 height 271
click at [347, 178] on div "Estimate Fixed Price When It’s Not Available New" at bounding box center [326, 172] width 194 height 14
click at [233, 240] on button "button" at bounding box center [235, 239] width 12 height 7
click at [235, 240] on div "button" at bounding box center [237, 239] width 5 height 5
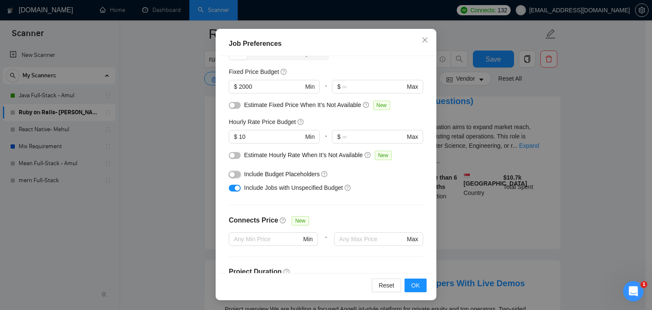
scroll to position [0, 0]
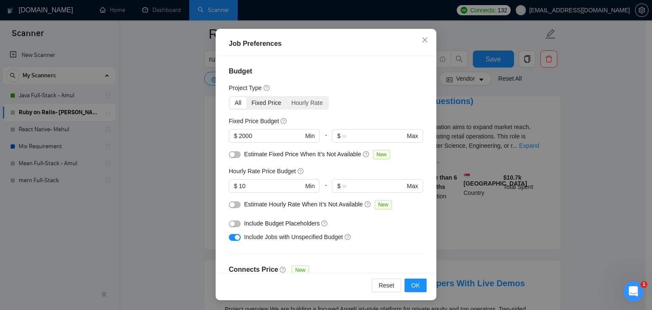
click at [265, 106] on div "Fixed Price" at bounding box center [267, 103] width 40 height 12
click at [247, 97] on input "Fixed Price" at bounding box center [247, 97] width 0 height 0
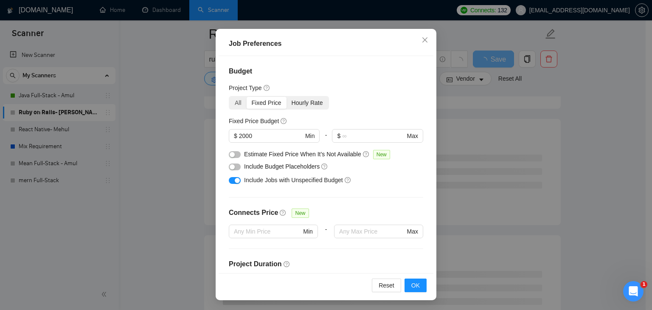
click at [303, 100] on div "Hourly Rate" at bounding box center [308, 103] width 42 height 12
click at [287, 97] on input "Hourly Rate" at bounding box center [287, 97] width 0 height 0
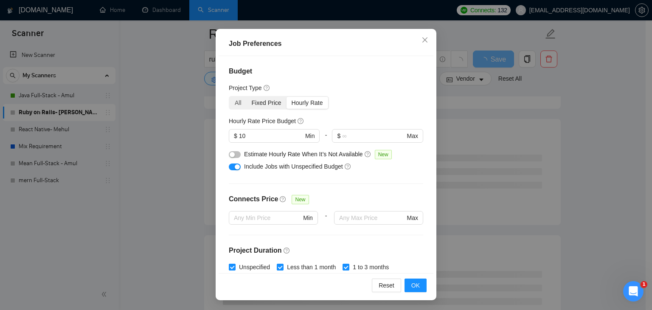
click at [275, 101] on div "Fixed Price" at bounding box center [267, 103] width 40 height 12
click at [247, 97] on input "Fixed Price" at bounding box center [247, 97] width 0 height 0
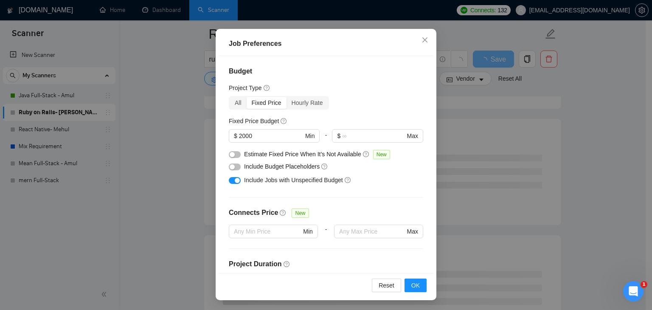
drag, startPoint x: 267, startPoint y: 134, endPoint x: 223, endPoint y: 139, distance: 43.7
click at [224, 139] on div "Budget Project Type All Fixed Price Hourly Rate Fixed Price Budget $ 2000 Min -…" at bounding box center [326, 164] width 215 height 217
type input "1000"
click at [361, 103] on div "All Fixed Price Hourly Rate" at bounding box center [326, 103] width 194 height 14
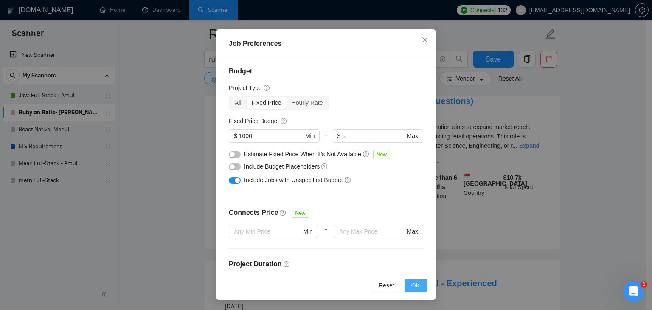
click at [414, 282] on span "OK" at bounding box center [416, 285] width 8 height 9
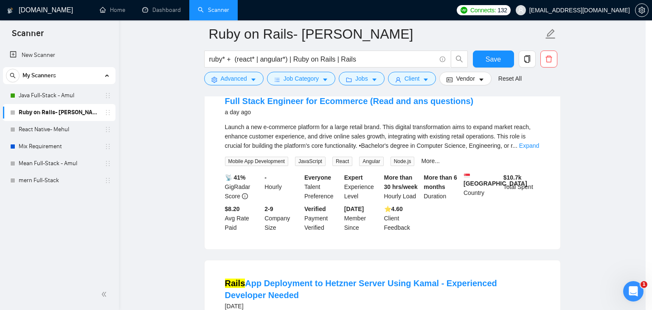
scroll to position [22, 0]
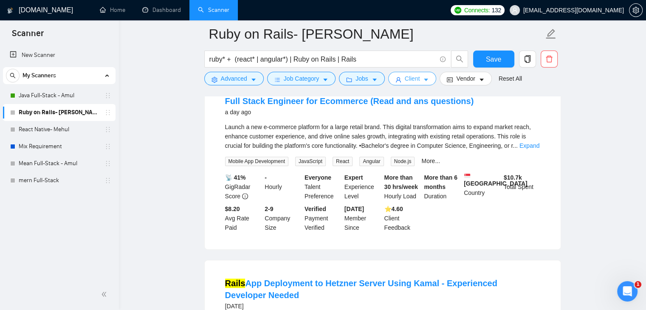
click at [405, 82] on span "Client" at bounding box center [412, 78] width 15 height 9
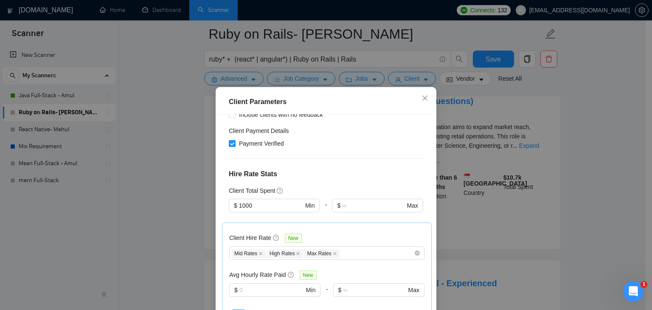
scroll to position [212, 0]
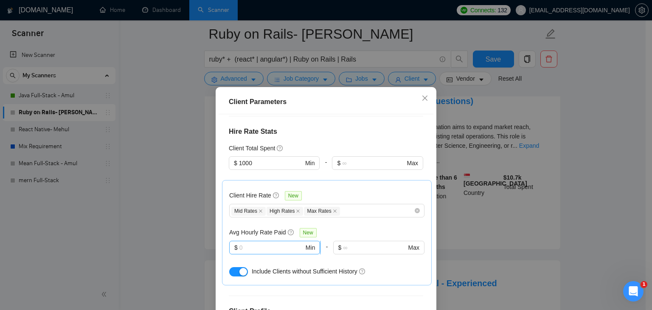
click at [260, 243] on input "text" at bounding box center [272, 247] width 65 height 9
type input "12"
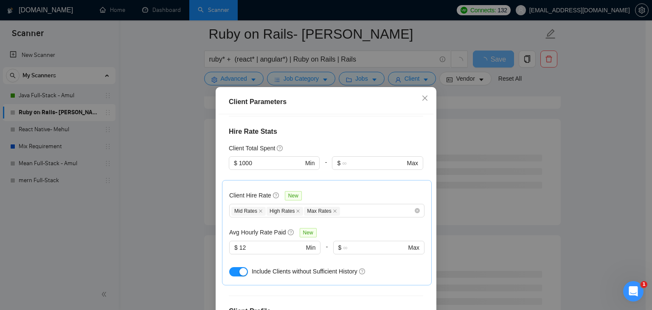
click at [341, 228] on div "Avg Hourly Rate Paid New" at bounding box center [326, 233] width 195 height 10
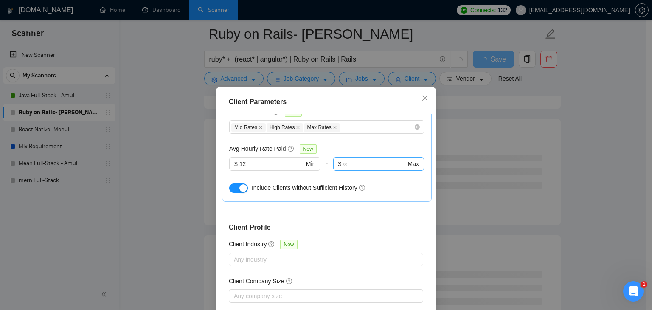
scroll to position [297, 0]
click at [382, 182] on div "Include Clients without Sufficient History" at bounding box center [338, 186] width 173 height 9
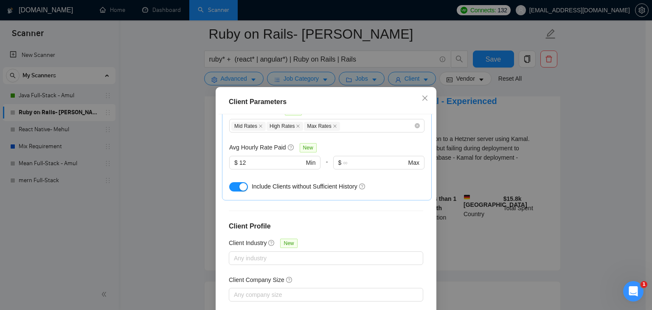
click at [231, 182] on button "button" at bounding box center [238, 186] width 19 height 9
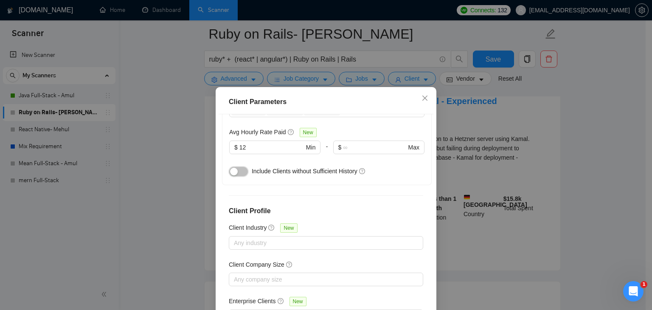
scroll to position [313, 0]
click at [276, 237] on div at bounding box center [322, 242] width 182 height 10
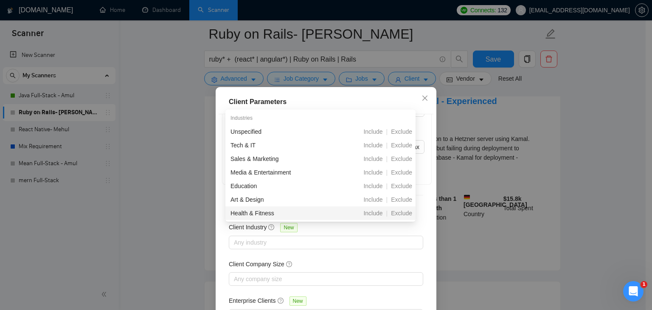
click at [334, 259] on div "Client Company Size" at bounding box center [326, 265] width 194 height 13
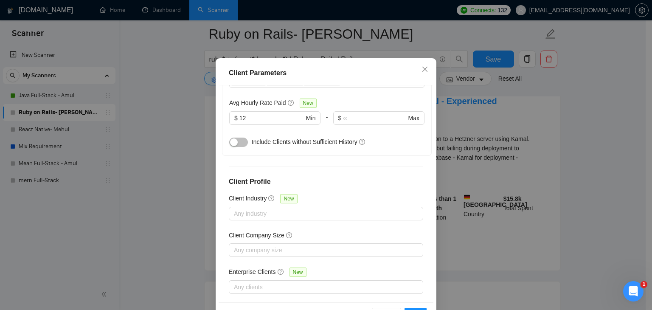
scroll to position [58, 0]
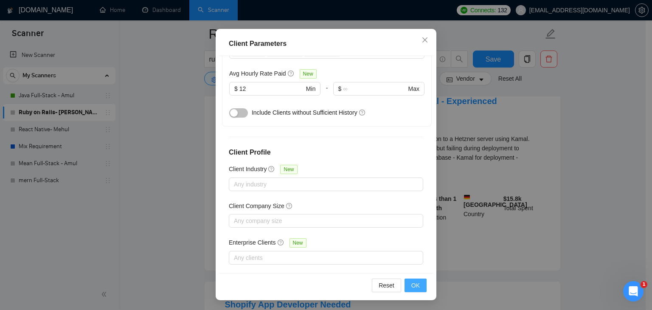
click at [414, 286] on span "OK" at bounding box center [416, 285] width 8 height 9
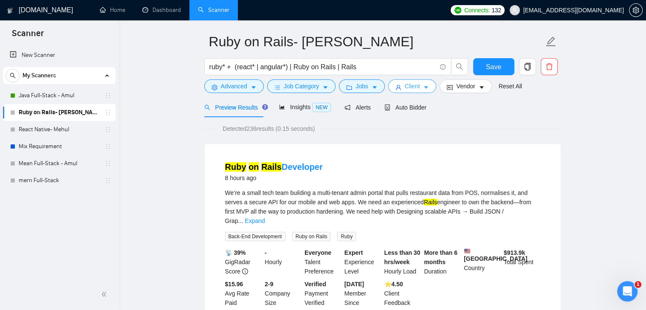
scroll to position [0, 0]
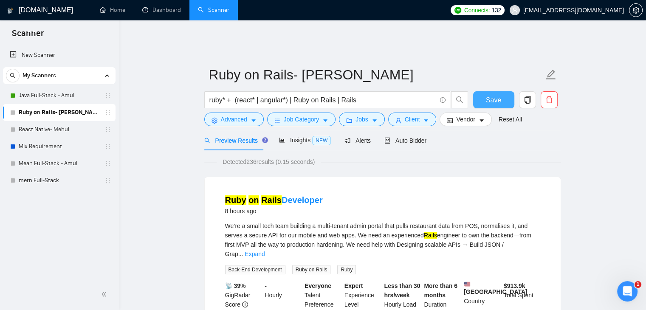
click at [494, 95] on span "Save" at bounding box center [493, 100] width 15 height 11
click at [499, 95] on span "Save" at bounding box center [493, 100] width 15 height 11
click at [466, 115] on span "Vendor" at bounding box center [465, 119] width 19 height 9
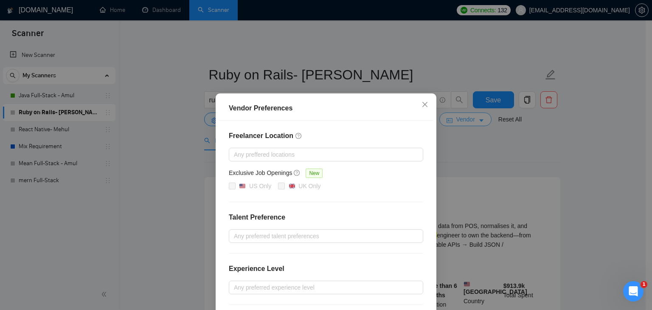
click at [466, 115] on div "Vendor Preferences Freelancer Location Any preffered locations Exclusive Job Op…" at bounding box center [326, 155] width 652 height 310
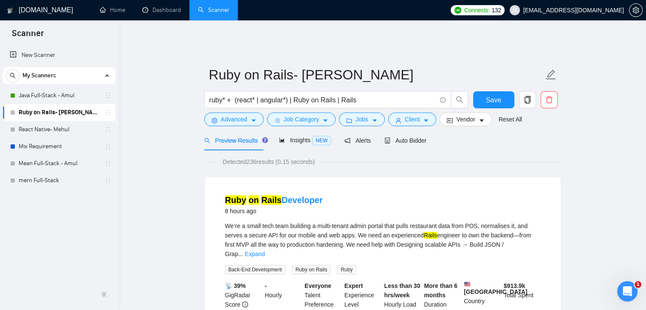
click at [484, 136] on div "Preview Results Insights NEW Alerts Auto Bidder" at bounding box center [382, 140] width 357 height 20
click at [300, 140] on div "Insights NEW" at bounding box center [305, 140] width 52 height 20
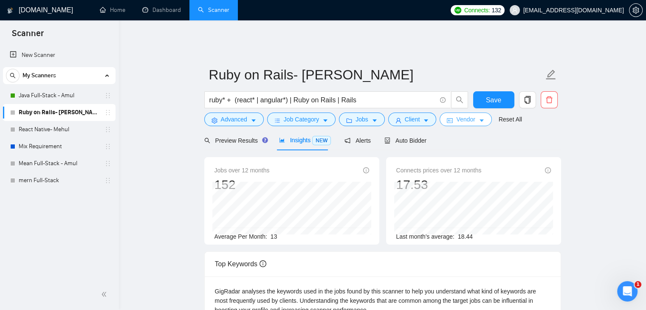
click at [460, 115] on span "Vendor" at bounding box center [465, 119] width 19 height 9
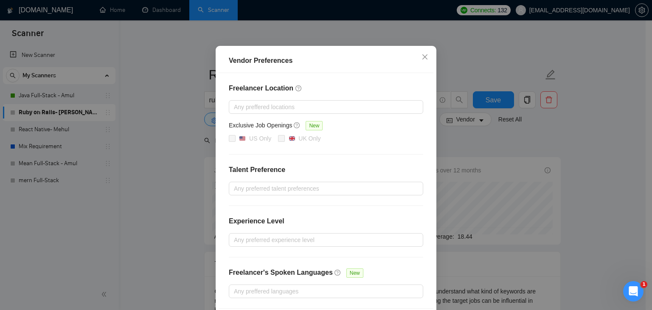
scroll to position [82, 0]
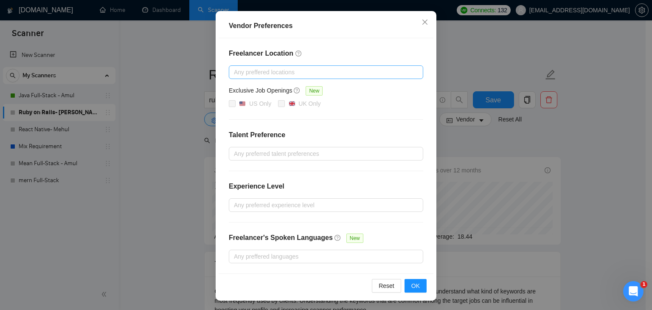
click at [315, 76] on div at bounding box center [322, 72] width 182 height 10
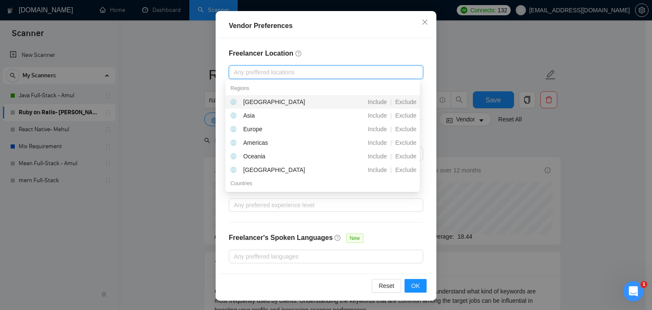
click at [339, 46] on div "Freelancer Location Any preffered locations Exclusive Job Openings New US Only …" at bounding box center [326, 155] width 215 height 235
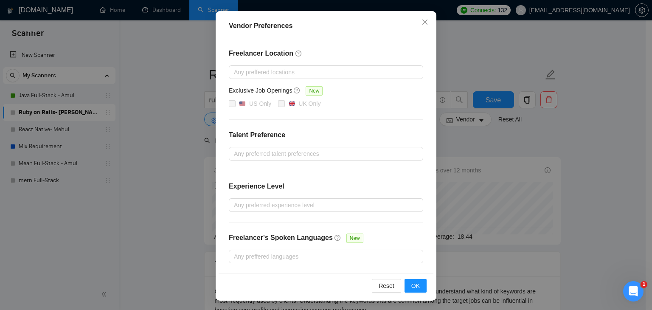
click at [346, 106] on div "US Only [GEOGRAPHIC_DATA] Only" at bounding box center [326, 104] width 194 height 10
click at [331, 160] on div "Freelancer Location Any preffered locations Exclusive Job Openings New US Only …" at bounding box center [326, 155] width 215 height 235
click at [334, 155] on div at bounding box center [322, 154] width 182 height 10
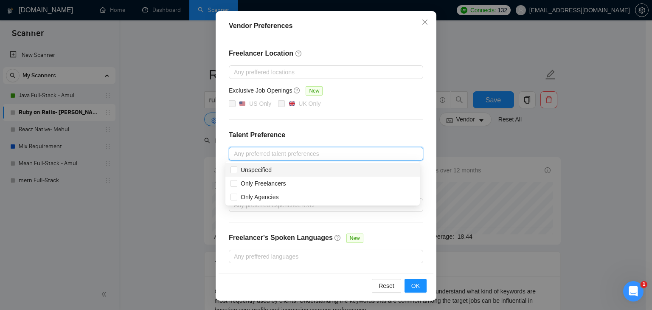
click at [360, 133] on h4 "Talent Preference" at bounding box center [326, 135] width 194 height 10
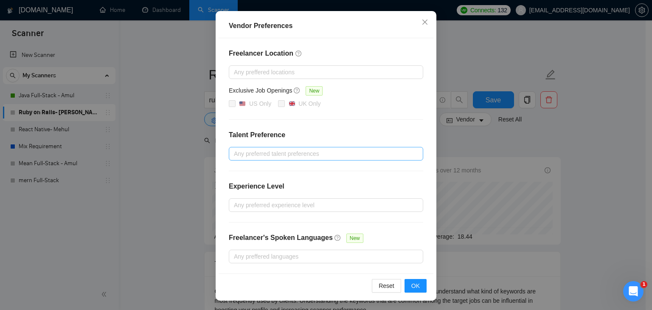
click at [309, 150] on div at bounding box center [322, 154] width 182 height 10
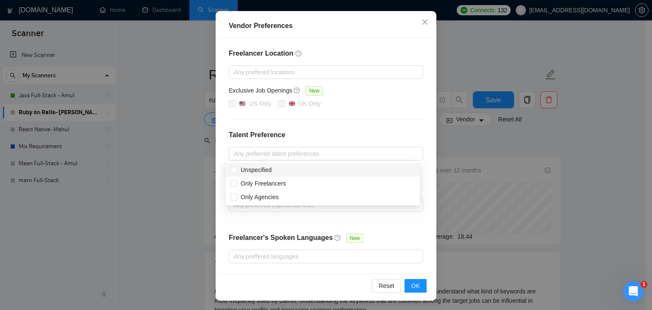
click at [370, 123] on div "Freelancer Location Any preffered locations Exclusive Job Openings New US Only …" at bounding box center [326, 155] width 215 height 235
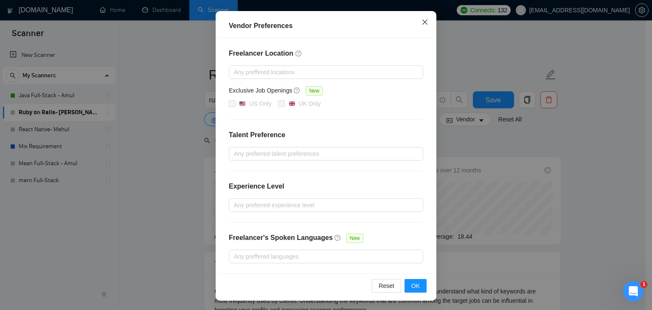
click at [422, 20] on icon "close" at bounding box center [425, 22] width 7 height 7
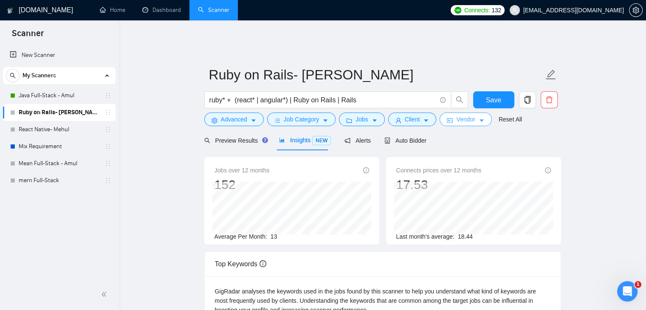
click at [472, 114] on button "Vendor" at bounding box center [466, 120] width 52 height 14
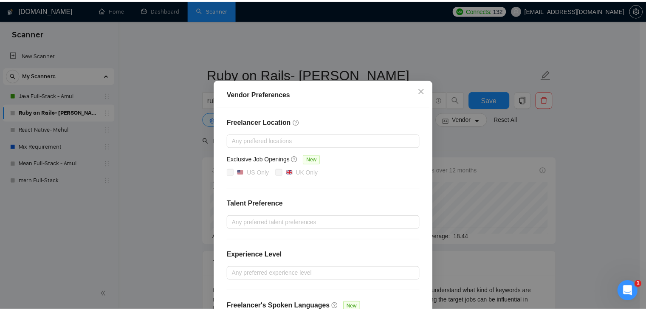
scroll to position [0, 0]
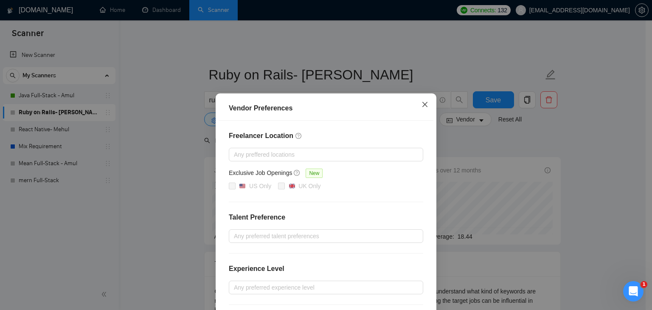
click at [422, 104] on icon "close" at bounding box center [425, 104] width 7 height 7
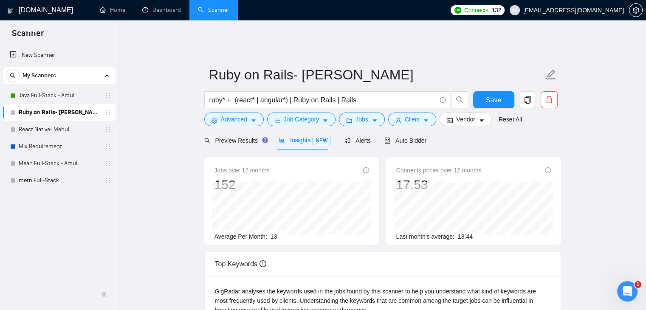
click at [519, 133] on div "Preview Results Insights NEW Alerts Auto Bidder" at bounding box center [382, 140] width 357 height 20
click at [404, 137] on span "Auto Bidder" at bounding box center [405, 140] width 42 height 7
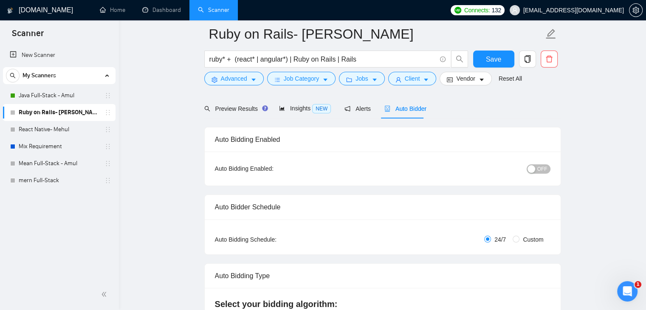
scroll to position [85, 0]
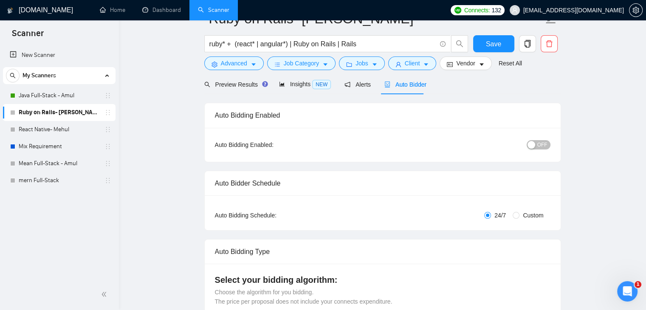
scroll to position [0, 0]
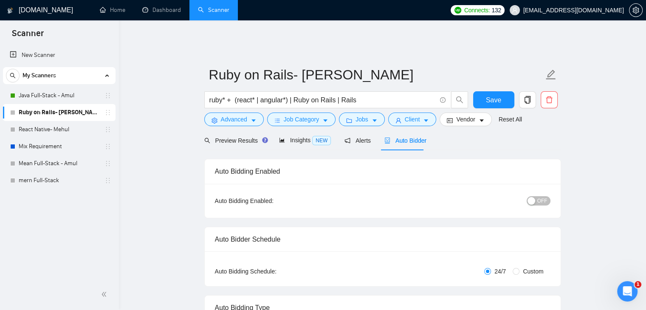
click at [535, 138] on div "Preview Results Insights NEW Alerts Auto Bidder" at bounding box center [382, 140] width 357 height 20
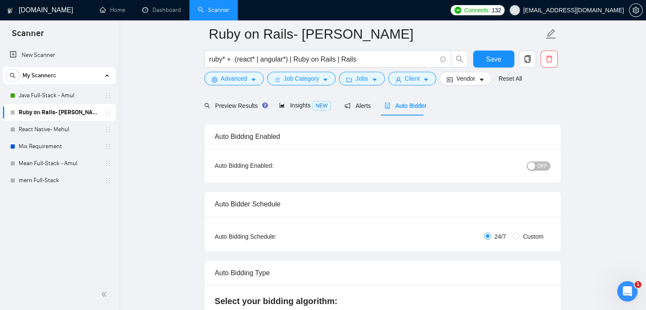
scroll to position [85, 0]
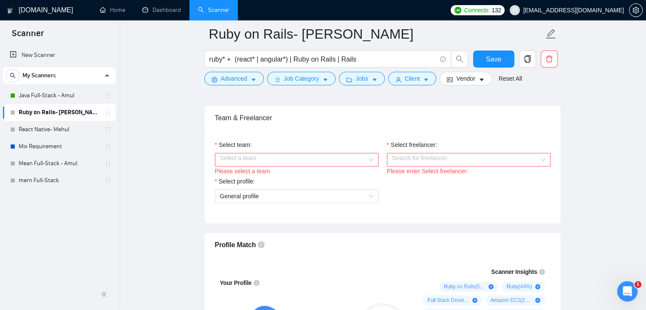
scroll to position [425, 0]
click at [326, 152] on input "Select team:" at bounding box center [293, 158] width 147 height 13
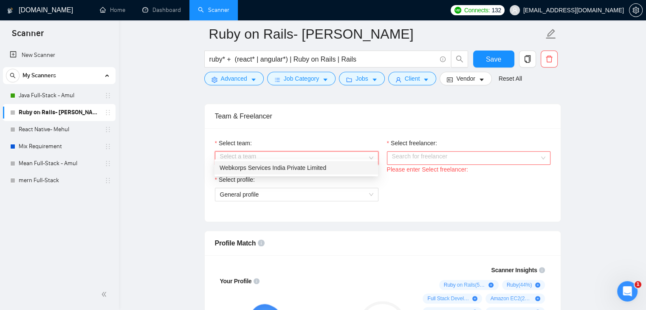
click at [307, 165] on div "Webkorps Services India Private Limited" at bounding box center [296, 167] width 153 height 9
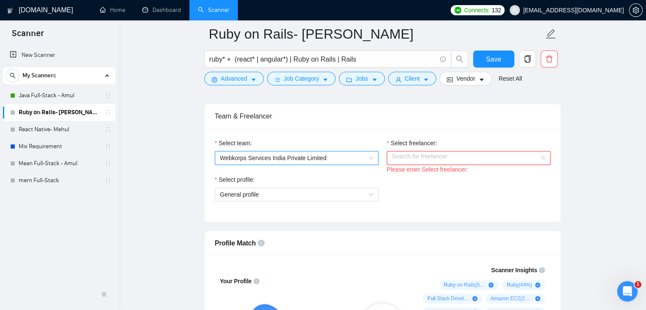
click at [417, 152] on input "Select freelancer:" at bounding box center [465, 158] width 147 height 13
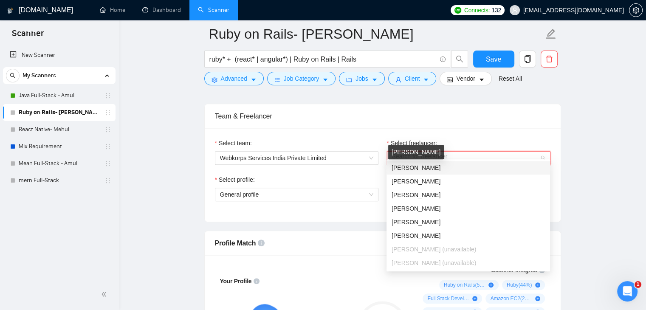
click at [430, 168] on span "[PERSON_NAME]" at bounding box center [416, 167] width 49 height 7
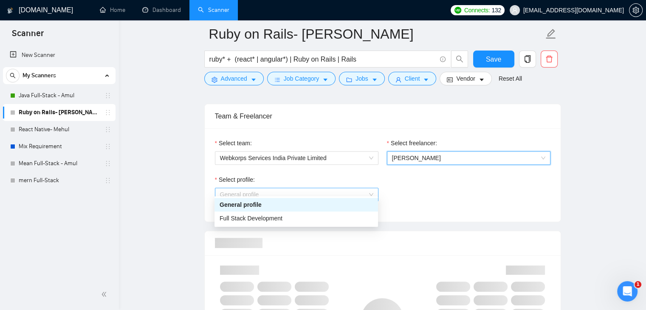
click at [297, 188] on span "General profile" at bounding box center [296, 194] width 153 height 13
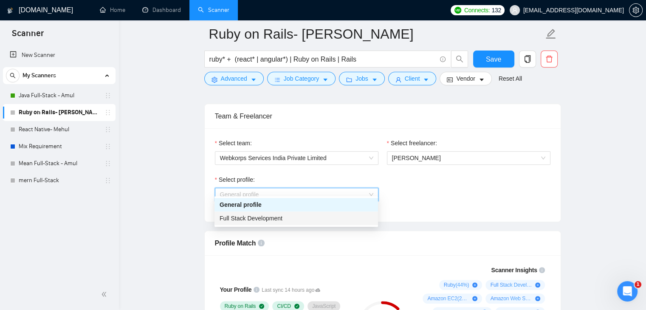
click at [278, 220] on span "Full Stack Development" at bounding box center [251, 218] width 63 height 7
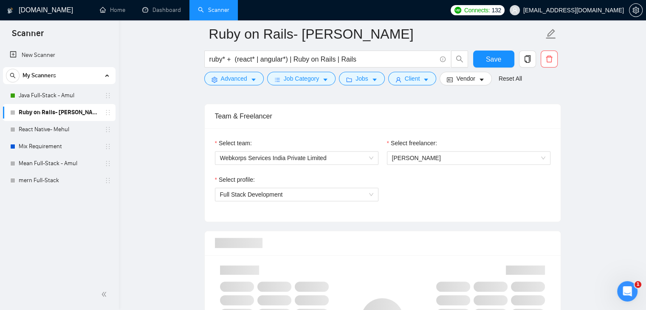
click at [445, 184] on div "Select profile: Full Stack Development" at bounding box center [383, 193] width 344 height 37
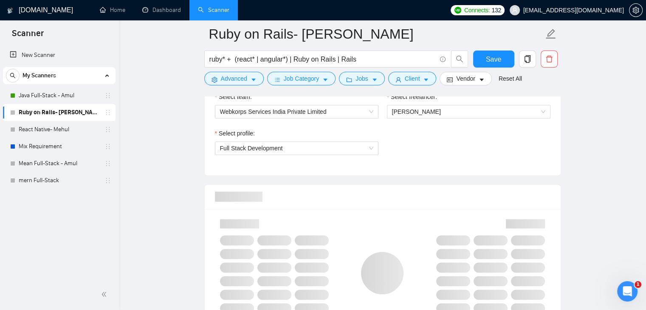
scroll to position [552, 0]
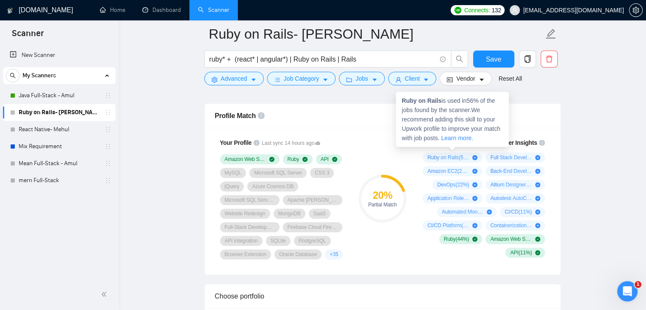
click at [442, 154] on span "Ruby on Rails ( 56 %)" at bounding box center [448, 157] width 42 height 7
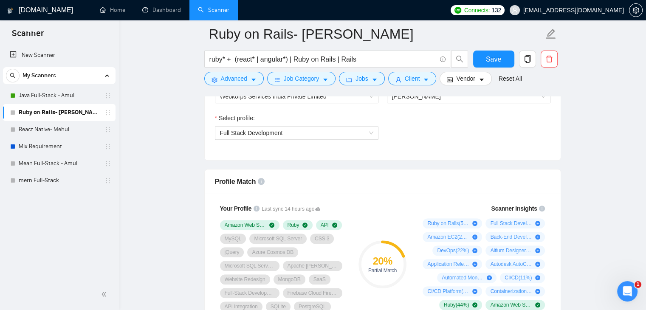
scroll to position [595, 0]
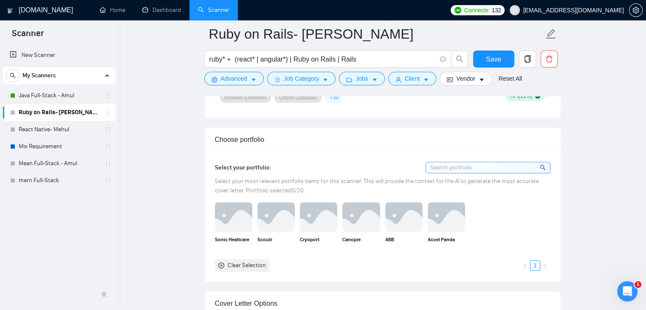
scroll to position [637, 0]
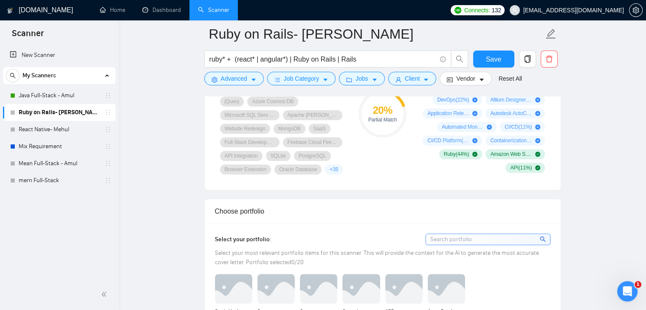
click at [497, 237] on input at bounding box center [488, 239] width 124 height 11
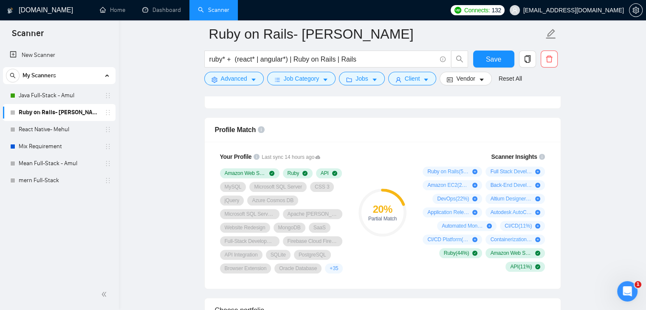
scroll to position [552, 0]
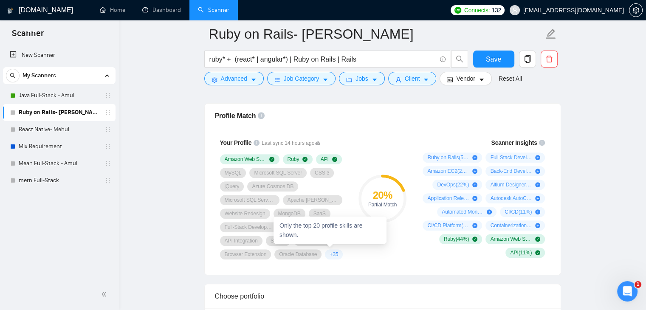
click at [330, 251] on span "+ 35" at bounding box center [334, 254] width 8 height 7
click at [334, 251] on span "+ 35" at bounding box center [334, 254] width 8 height 7
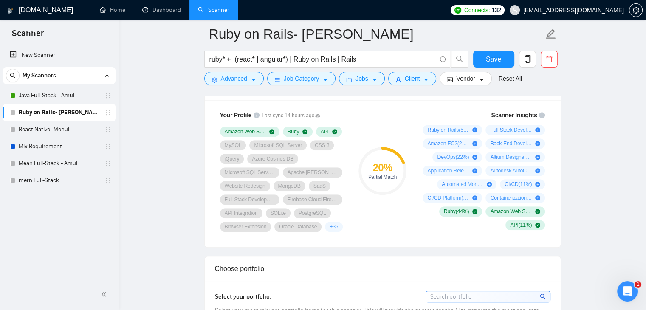
scroll to position [595, 0]
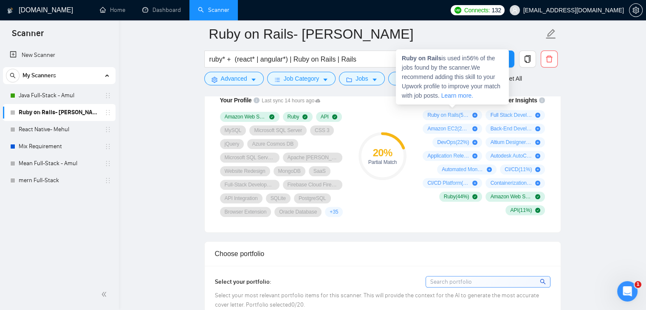
click at [467, 112] on span "Ruby on Rails ( 56 %)" at bounding box center [448, 115] width 42 height 7
click at [458, 96] on link "Learn more." at bounding box center [457, 95] width 32 height 7
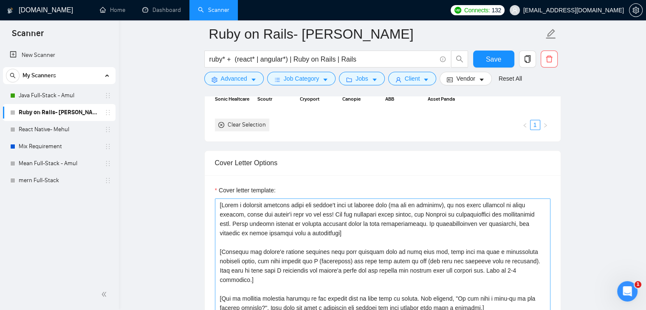
scroll to position [764, 0]
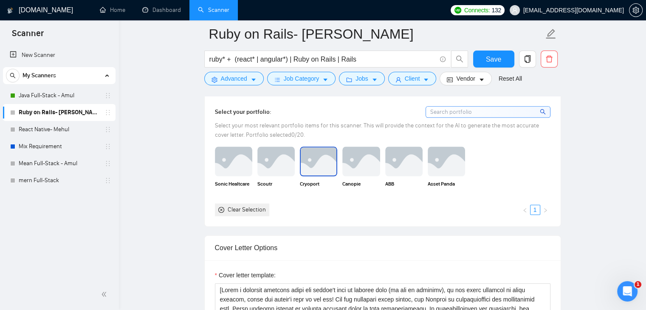
click at [321, 158] on img at bounding box center [319, 161] width 36 height 28
click at [318, 157] on rect at bounding box center [319, 162] width 14 height 14
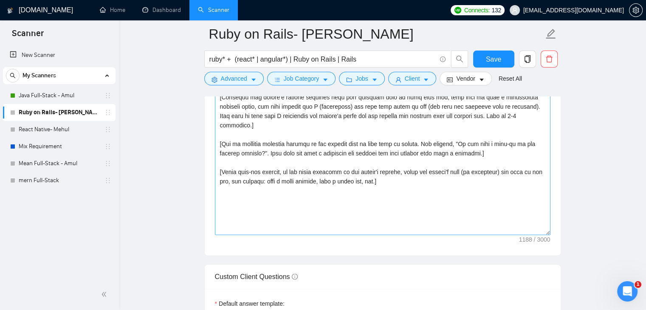
scroll to position [1019, 0]
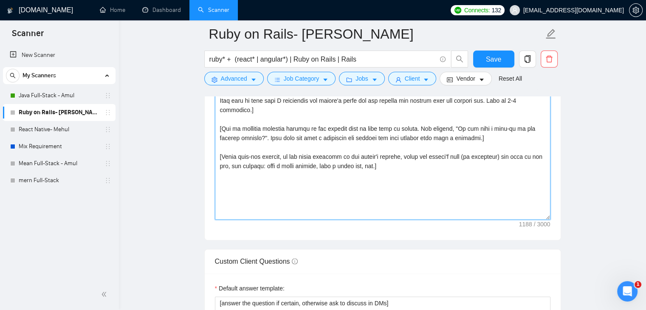
click at [381, 176] on textarea "Cover letter template:" at bounding box center [382, 123] width 335 height 191
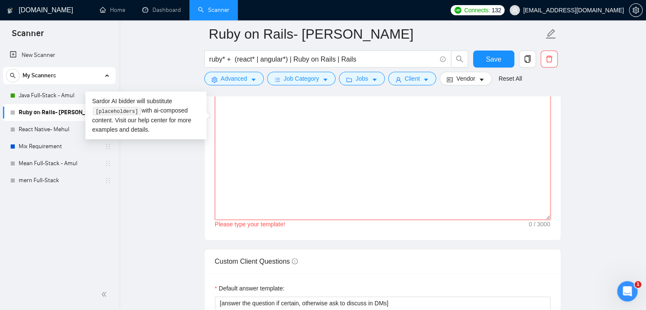
click at [284, 155] on textarea "Cover letter template:" at bounding box center [382, 123] width 335 height 191
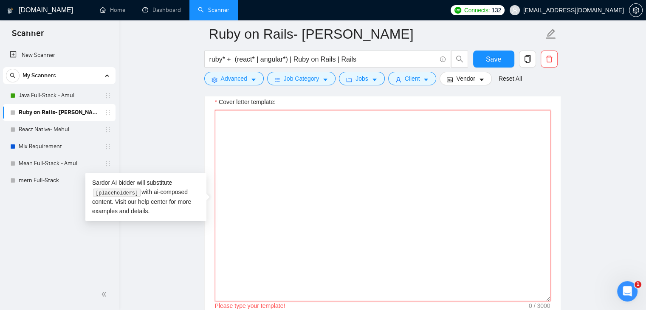
scroll to position [849, 0]
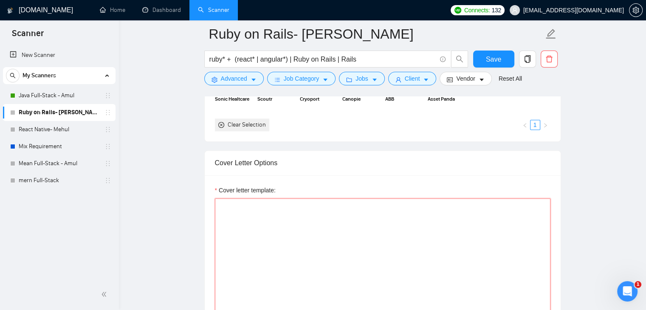
paste textarea "[Loremips: Dolorsi amet. Consec adi 289 elits. Do EIU tem inc utla etdo magnaal…"
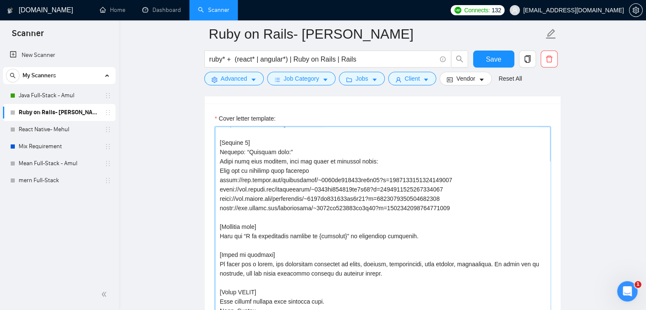
scroll to position [290, 0]
click at [234, 305] on textarea "Cover letter template:" at bounding box center [382, 222] width 335 height 191
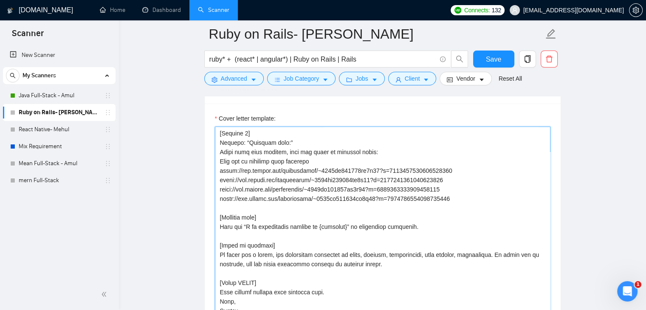
click at [220, 294] on textarea "Cover letter template:" at bounding box center [382, 222] width 335 height 191
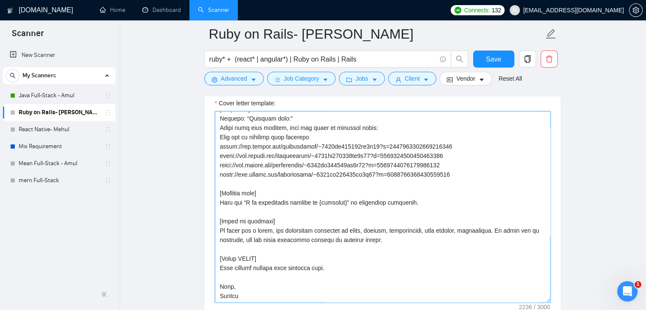
scroll to position [964, 0]
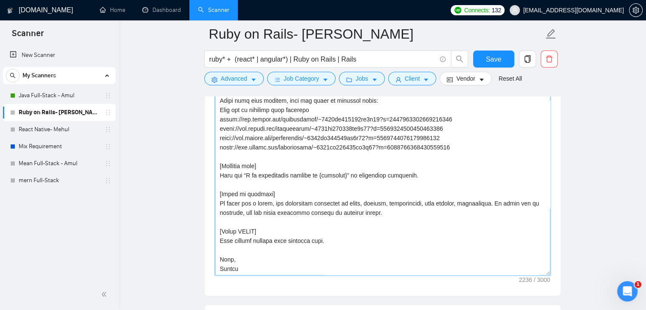
click at [335, 233] on textarea "Cover letter template:" at bounding box center [382, 179] width 335 height 191
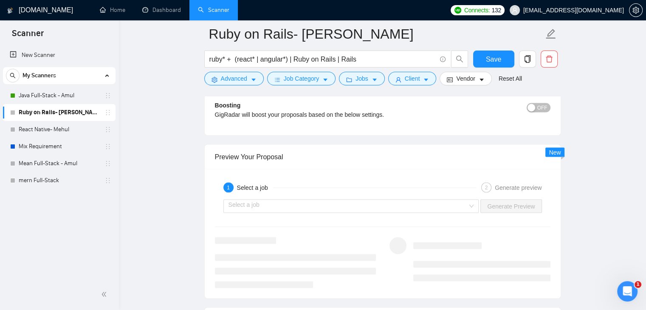
scroll to position [1601, 0]
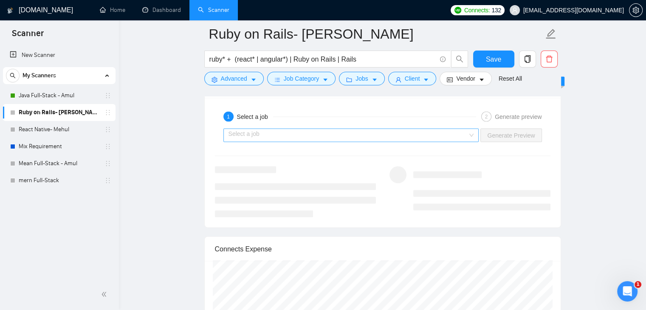
type textarea "[Loremips: Dolorsi amet. Consec adi 289 elits. Do EIU tem inc utla etdo magnaal…"
click at [361, 129] on input "search" at bounding box center [348, 135] width 240 height 13
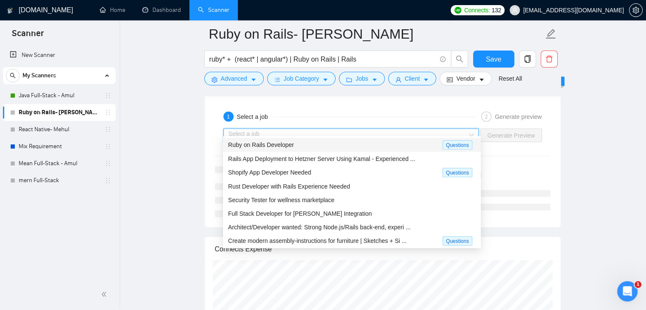
click at [316, 145] on div "Ruby on Rails Developer" at bounding box center [335, 145] width 214 height 10
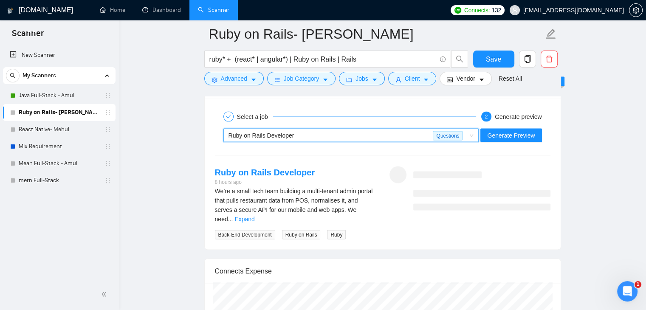
click at [423, 129] on div "Ruby on Rails Developer" at bounding box center [330, 135] width 205 height 13
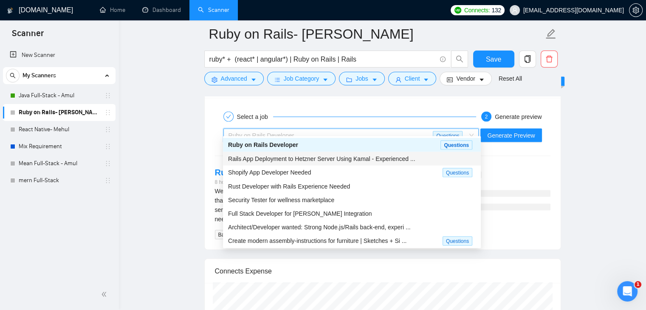
click at [344, 161] on span "Rails App Deployment to Hetzner Server Using Kamal - Experienced ..." at bounding box center [321, 158] width 187 height 7
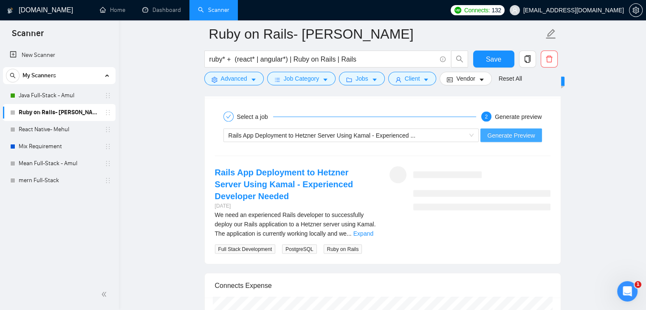
click at [508, 130] on span "Generate Preview" at bounding box center [511, 134] width 48 height 9
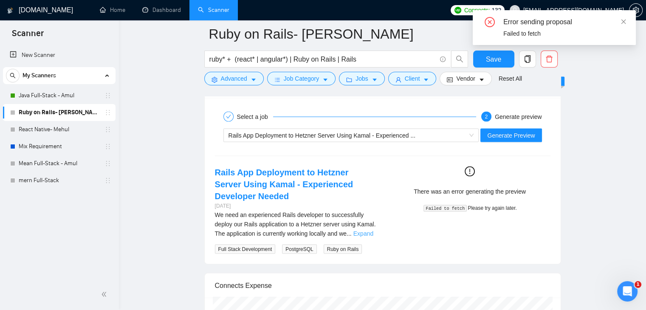
click at [366, 230] on link "Expand" at bounding box center [363, 233] width 20 height 7
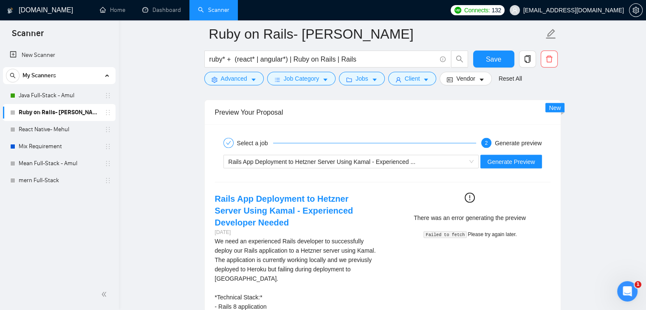
scroll to position [1567, 0]
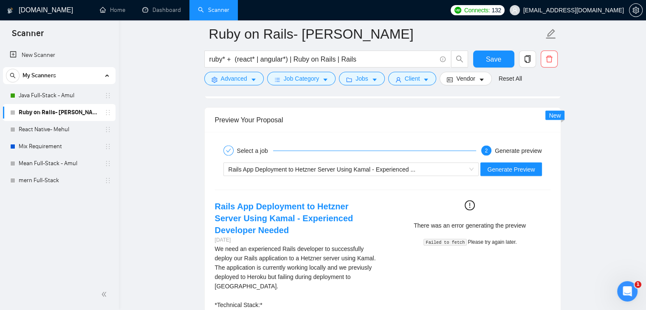
click at [430, 239] on code "Failed to fetch" at bounding box center [444, 242] width 43 height 7
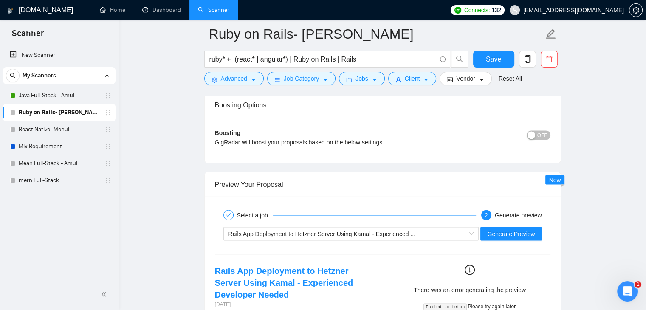
scroll to position [1397, 0]
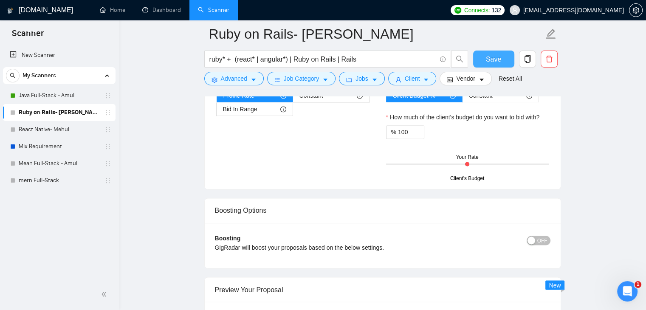
click at [484, 56] on button "Save" at bounding box center [493, 59] width 41 height 17
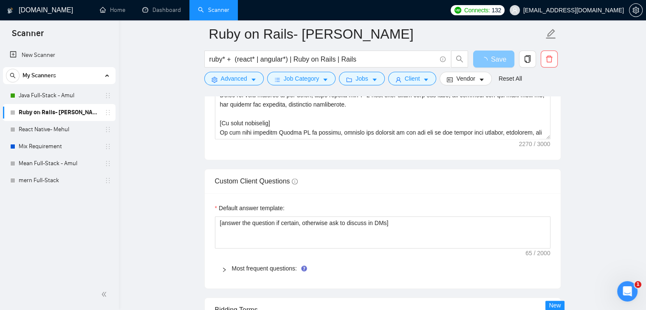
scroll to position [930, 0]
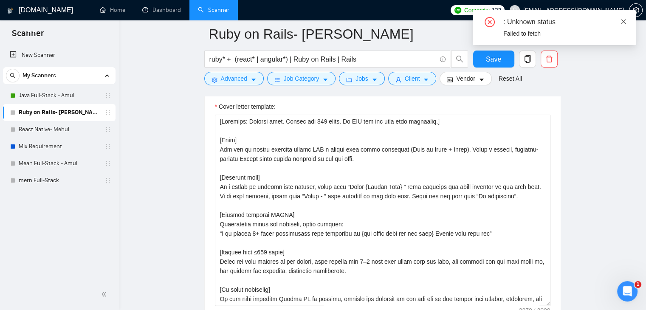
click at [625, 22] on icon "close" at bounding box center [623, 22] width 6 height 6
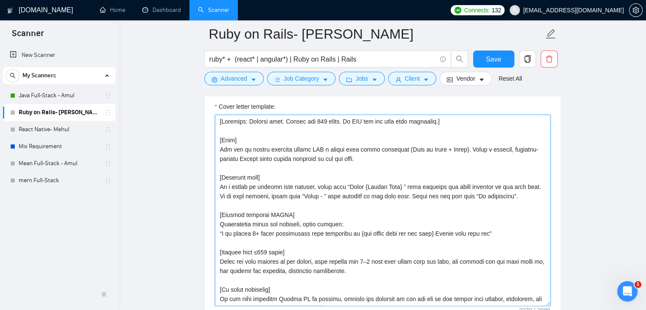
click at [375, 227] on textarea "Cover letter template:" at bounding box center [382, 210] width 335 height 191
click at [337, 208] on textarea "Cover letter template:" at bounding box center [382, 210] width 335 height 191
click at [482, 60] on button "Save" at bounding box center [493, 59] width 41 height 17
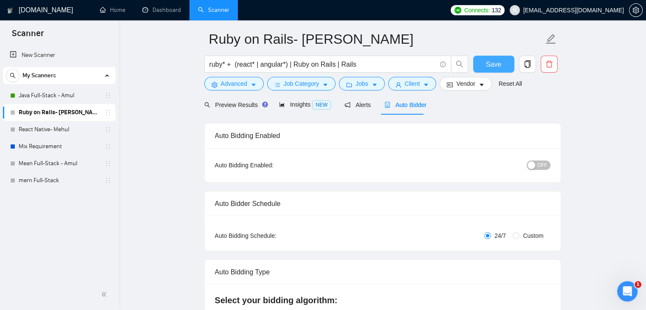
scroll to position [0, 0]
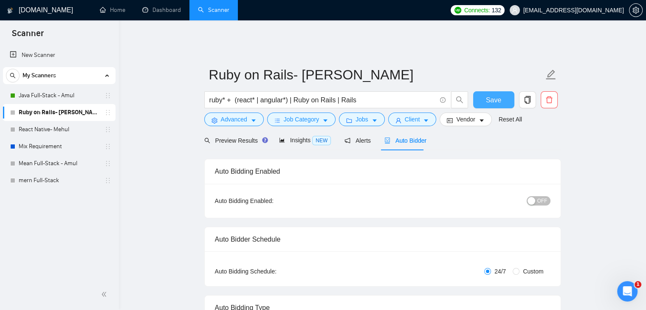
click at [496, 99] on span "Save" at bounding box center [493, 100] width 15 height 11
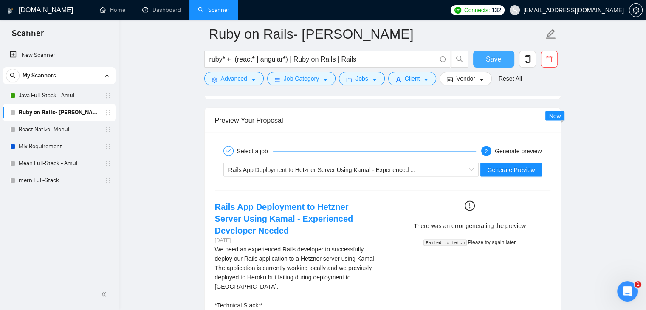
scroll to position [1614, 0]
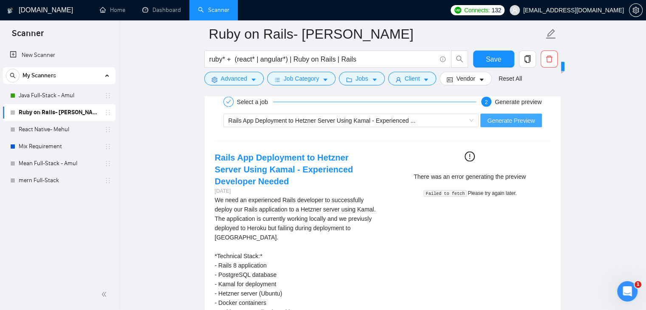
click at [507, 116] on span "Generate Preview" at bounding box center [511, 120] width 48 height 9
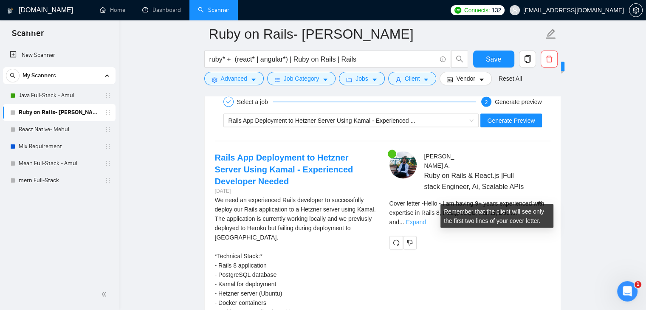
click at [426, 218] on link "Expand" at bounding box center [416, 221] width 20 height 7
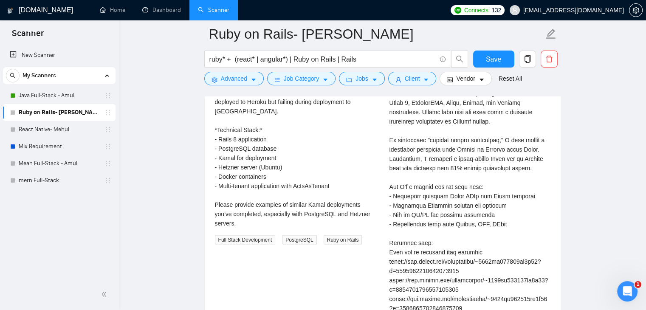
scroll to position [1741, 0]
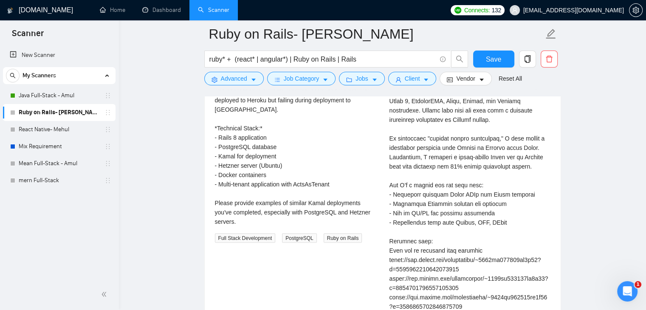
click at [322, 206] on div "We need an experienced Rails developer to successfully deploy our Rails applica…" at bounding box center [295, 147] width 161 height 159
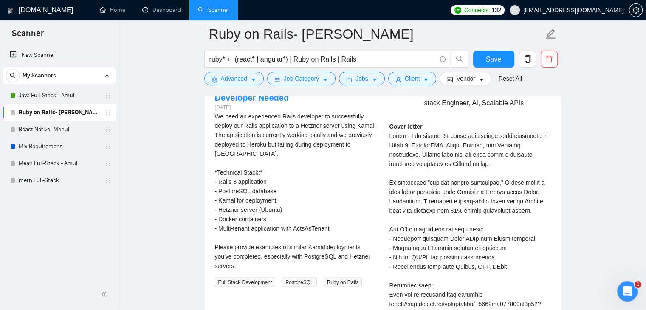
scroll to position [1656, 0]
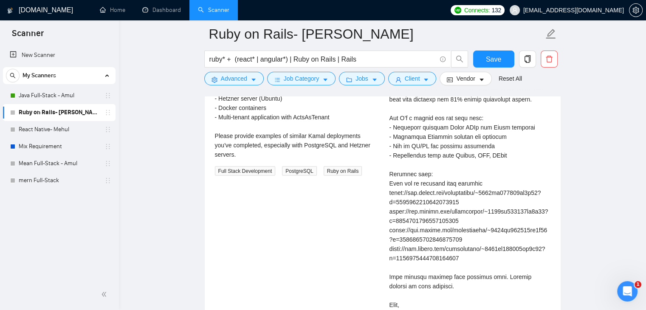
scroll to position [1741, 0]
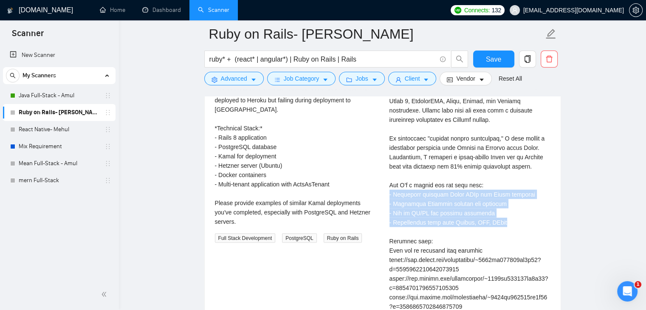
drag, startPoint x: 520, startPoint y: 208, endPoint x: 388, endPoint y: 178, distance: 135.3
click at [388, 178] on div "[PERSON_NAME] [PERSON_NAME] on Rails & React.js |Full stack Engineer, Ai, Scala…" at bounding box center [470, 216] width 175 height 385
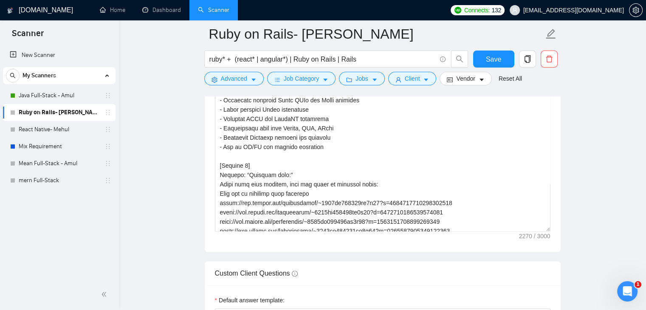
scroll to position [892, 0]
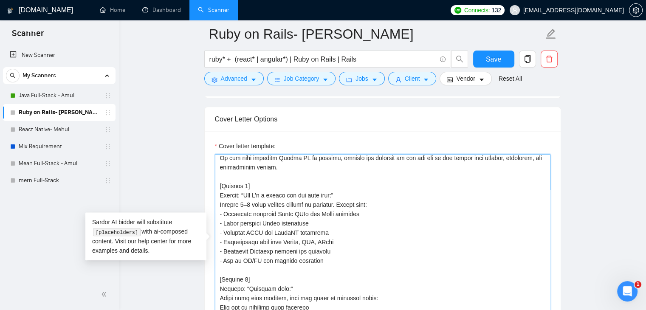
drag, startPoint x: 332, startPoint y: 255, endPoint x: 209, endPoint y: 180, distance: 143.7
click at [209, 180] on div "Cover letter template:" at bounding box center [383, 248] width 356 height 234
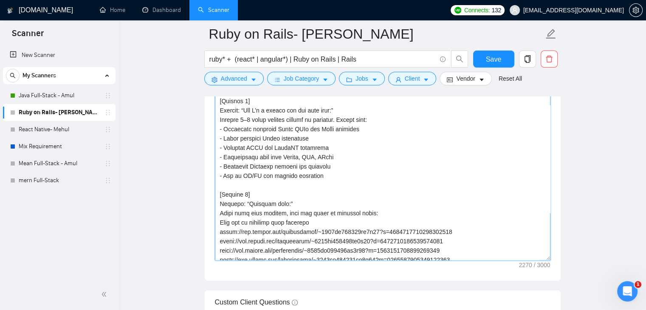
scroll to position [96, 0]
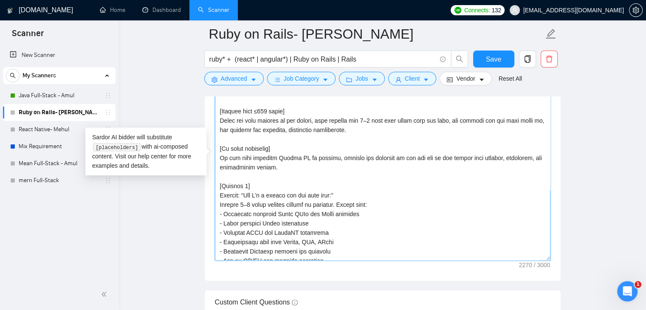
click at [287, 168] on textarea "Cover letter template:" at bounding box center [382, 164] width 335 height 191
paste textarea "[Loremips dolo] Si a consec ad elitsed doei tempori, utlab etdo “Magna {Aliqua …"
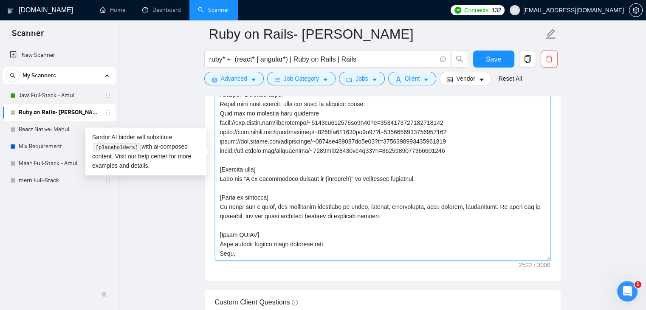
scroll to position [343, 0]
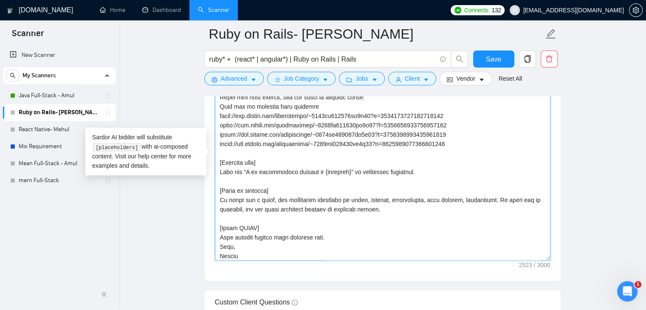
click at [324, 231] on textarea "Cover letter template:" at bounding box center [382, 164] width 335 height 191
click at [320, 232] on textarea "Cover letter template:" at bounding box center [382, 164] width 335 height 191
click at [377, 227] on textarea "Cover letter template:" at bounding box center [382, 164] width 335 height 191
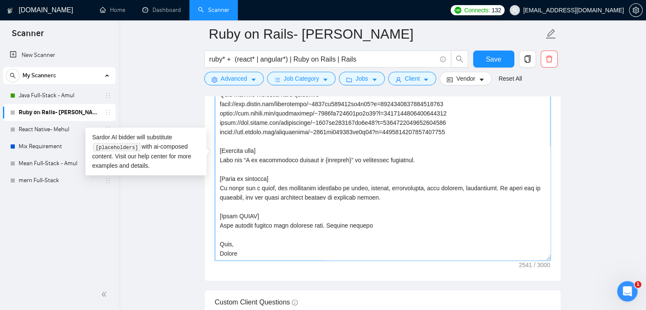
click at [384, 220] on textarea "Cover letter template:" at bounding box center [382, 164] width 335 height 191
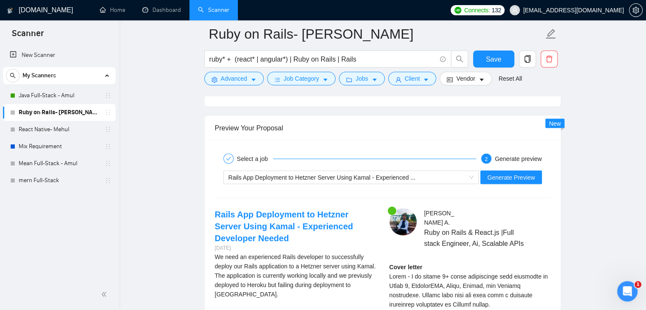
scroll to position [1571, 0]
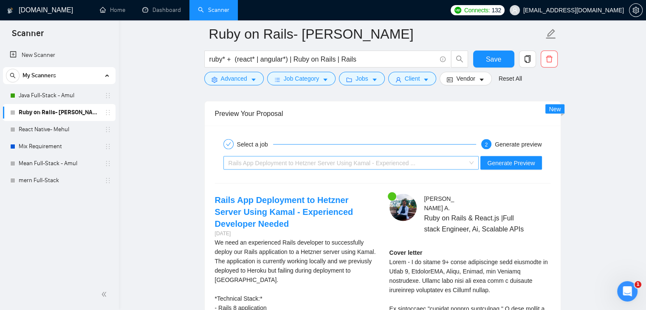
click at [377, 159] on span "Rails App Deployment to Hetzner Server Using Kamal - Experienced ..." at bounding box center [321, 162] width 187 height 7
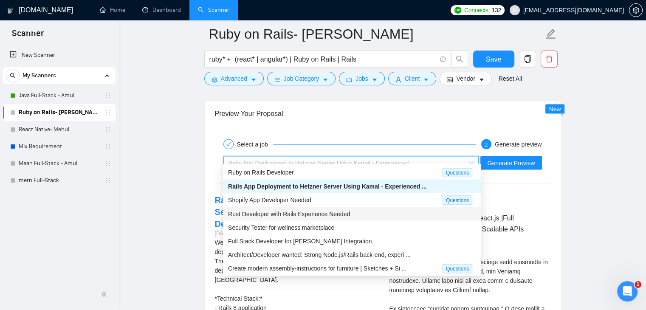
click at [329, 216] on span "Rust Developer with Rails Experience Needed" at bounding box center [289, 213] width 122 height 7
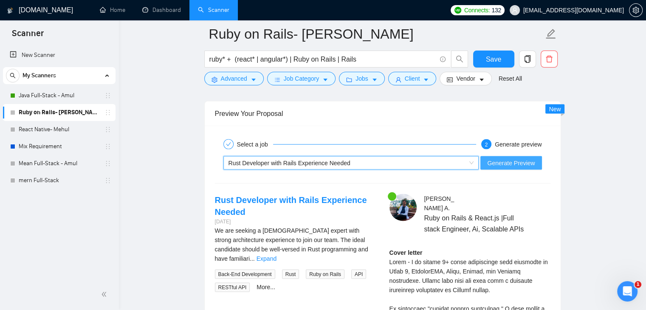
click at [525, 158] on span "Generate Preview" at bounding box center [511, 162] width 48 height 9
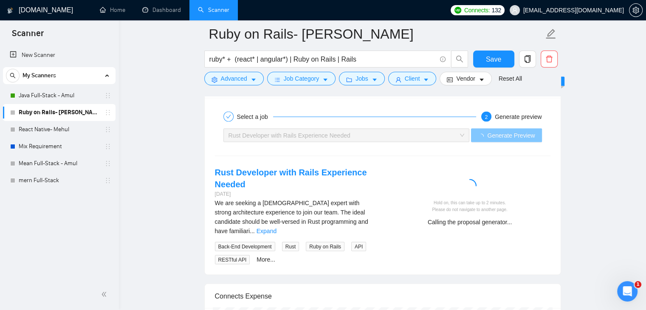
scroll to position [1614, 0]
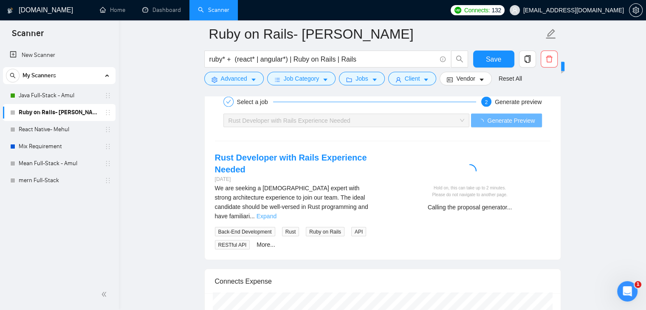
click at [276, 212] on link "Expand" at bounding box center [266, 215] width 20 height 7
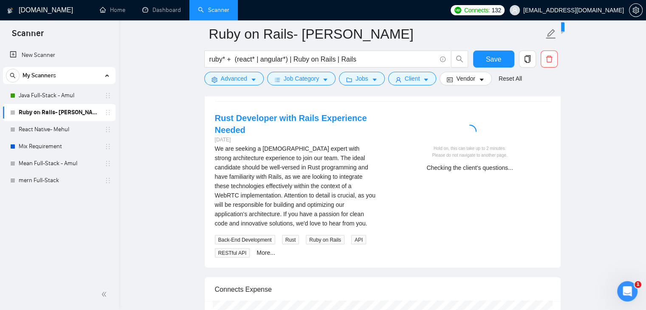
scroll to position [1741, 0]
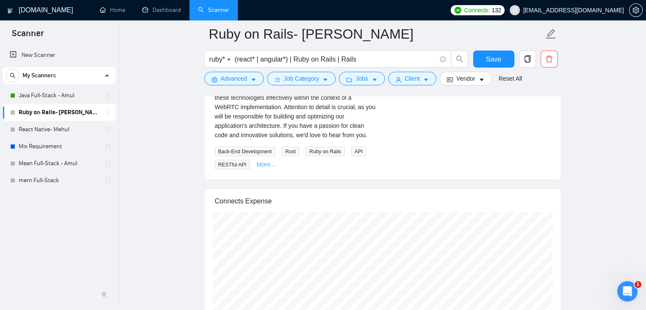
click at [267, 161] on link "More..." at bounding box center [265, 164] width 19 height 7
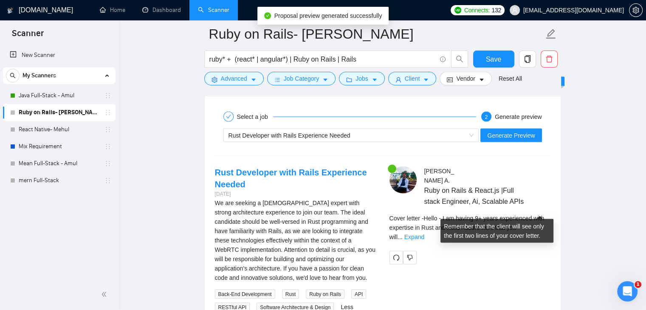
scroll to position [1656, 0]
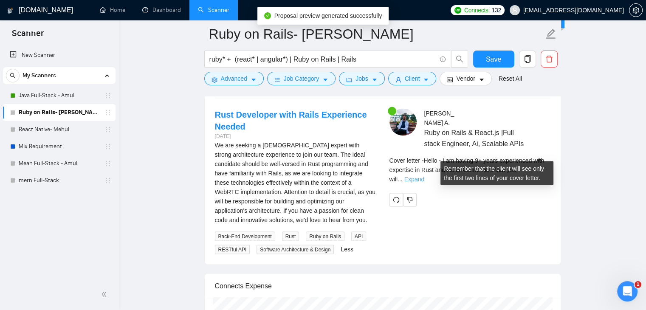
click at [424, 176] on link "Expand" at bounding box center [414, 179] width 20 height 7
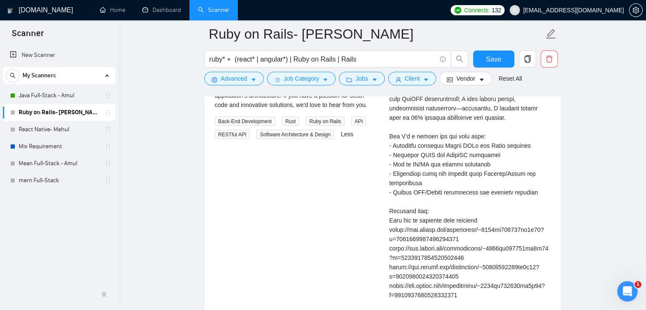
scroll to position [1784, 0]
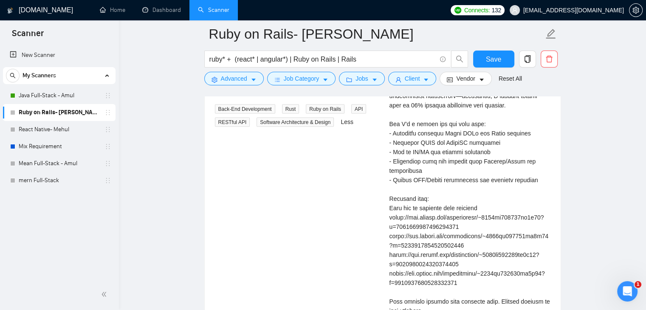
click at [435, 128] on div "Cover letter" at bounding box center [469, 189] width 161 height 308
click at [436, 138] on div "Cover letter" at bounding box center [469, 189] width 161 height 308
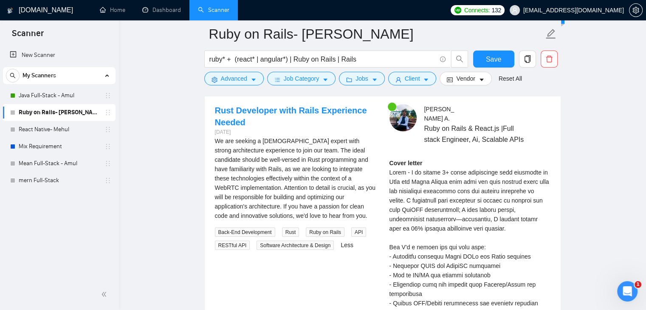
scroll to position [1656, 0]
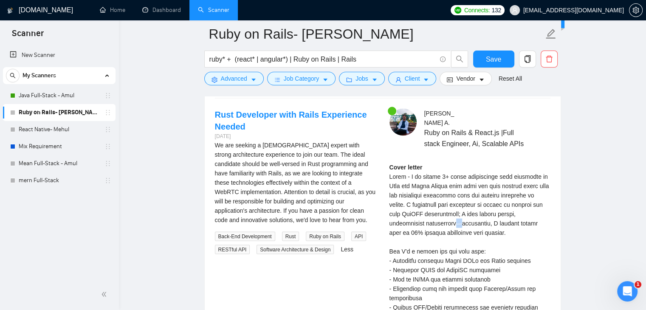
drag, startPoint x: 545, startPoint y: 199, endPoint x: 539, endPoint y: 199, distance: 5.9
copy div "—"
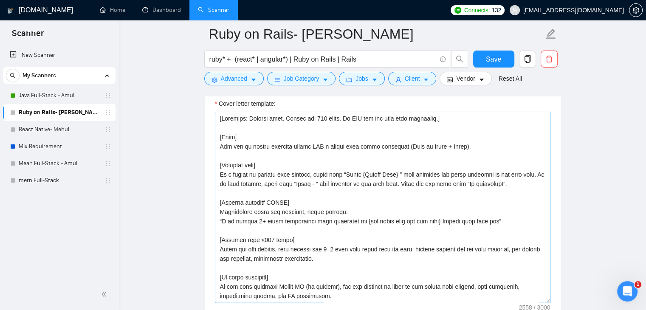
scroll to position [892, 0]
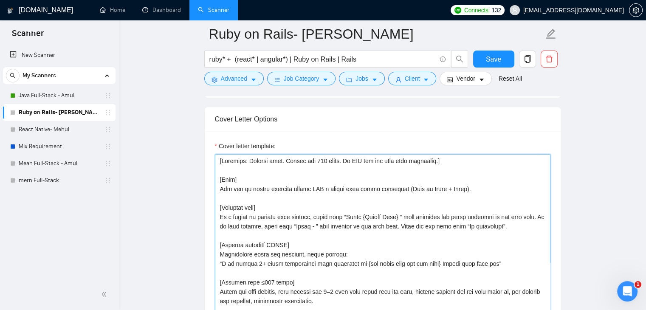
click at [462, 155] on textarea "Cover letter template:" at bounding box center [382, 249] width 335 height 191
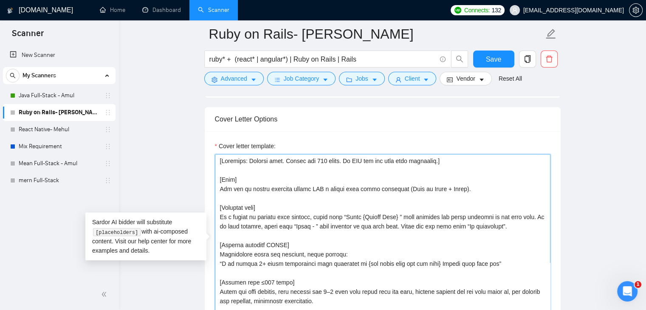
click at [415, 154] on textarea "Cover letter template:" at bounding box center [382, 249] width 335 height 191
paste textarea "—"
click at [456, 174] on textarea "Cover letter template:" at bounding box center [382, 249] width 335 height 191
click at [424, 154] on textarea "Cover letter template:" at bounding box center [382, 249] width 335 height 191
type textarea "[Loremips: Dolorsi amet. Consec adi 267 elits. Do EIU tem inc utla etdo (—) mag…"
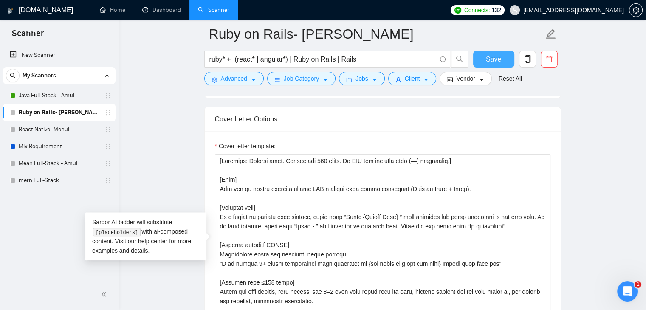
click at [493, 62] on span "Save" at bounding box center [493, 59] width 15 height 11
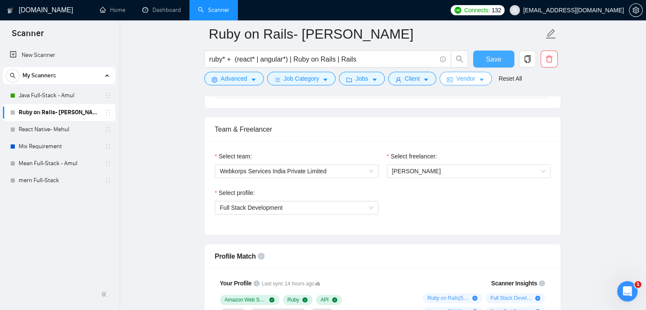
scroll to position [340, 0]
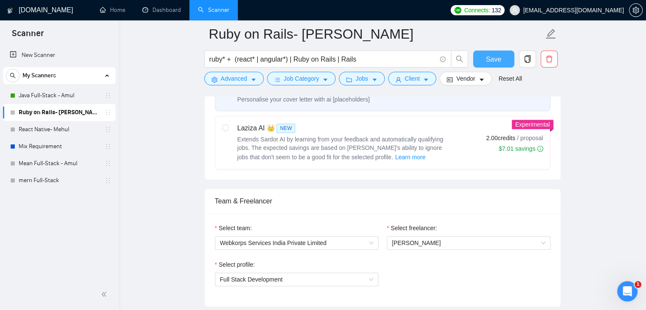
click at [489, 56] on span "Save" at bounding box center [493, 59] width 15 height 11
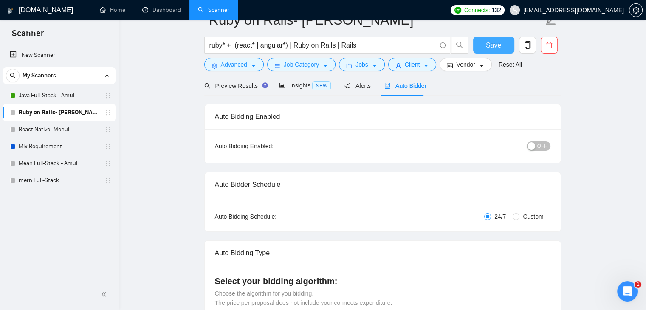
scroll to position [0, 0]
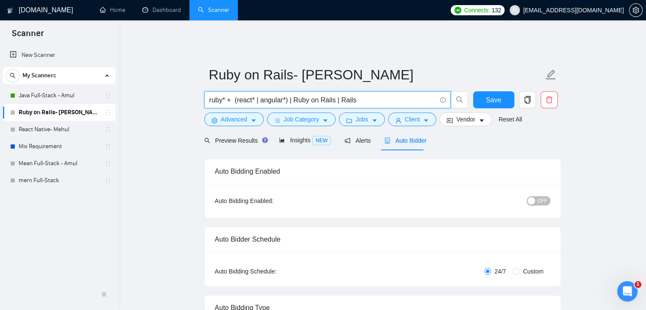
click at [370, 95] on input "ruby* + (react* | angular*) | Ruby on Rails | Rails" at bounding box center [322, 100] width 227 height 11
click at [230, 137] on span "Preview Results" at bounding box center [234, 140] width 61 height 7
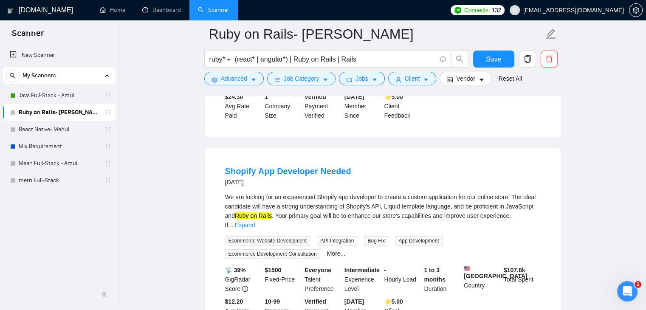
scroll to position [340, 0]
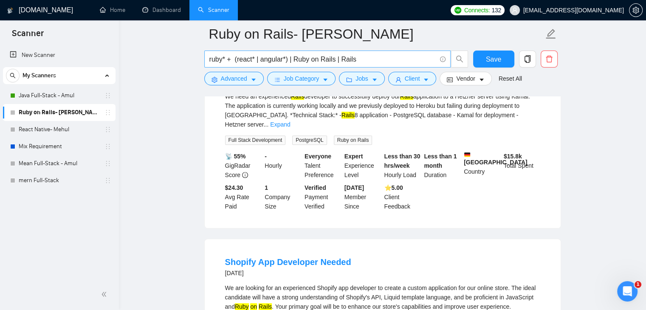
click at [235, 58] on input "ruby* + (react* | angular*) | Ruby on Rails | Rails" at bounding box center [322, 59] width 227 height 11
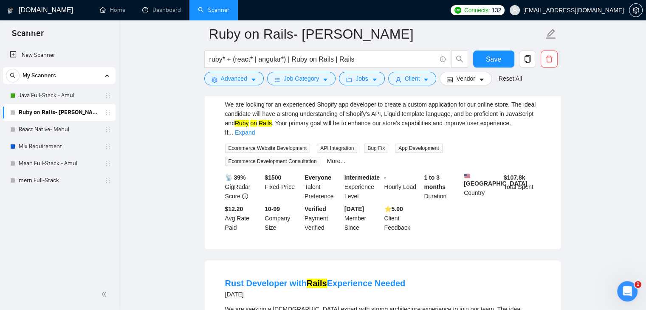
scroll to position [595, 0]
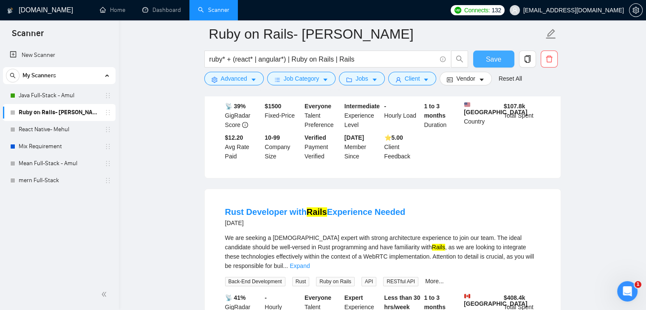
click at [496, 61] on span "Save" at bounding box center [493, 59] width 15 height 11
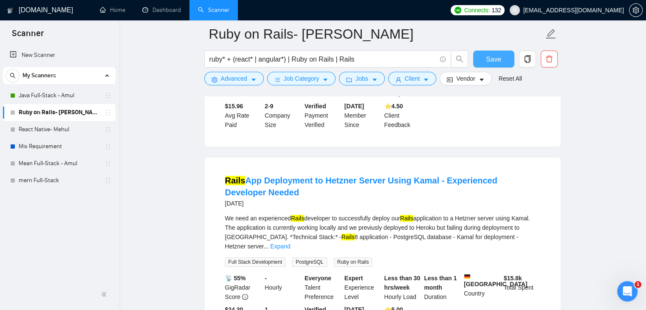
scroll to position [85, 0]
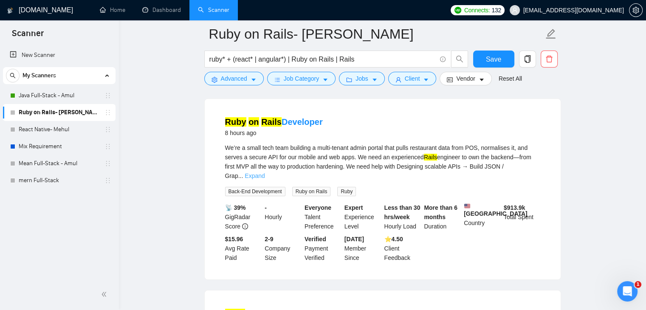
click at [265, 172] on link "Expand" at bounding box center [255, 175] width 20 height 7
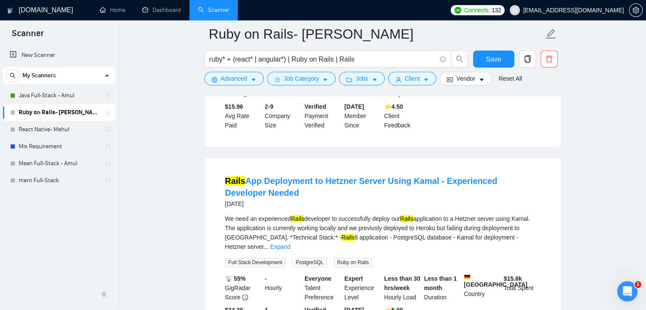
scroll to position [297, 0]
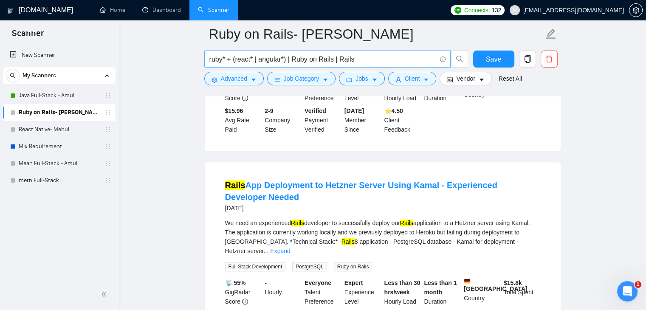
click at [343, 58] on input "ruby* + (react* | angular*) | Ruby on Rails | Rails" at bounding box center [322, 59] width 227 height 11
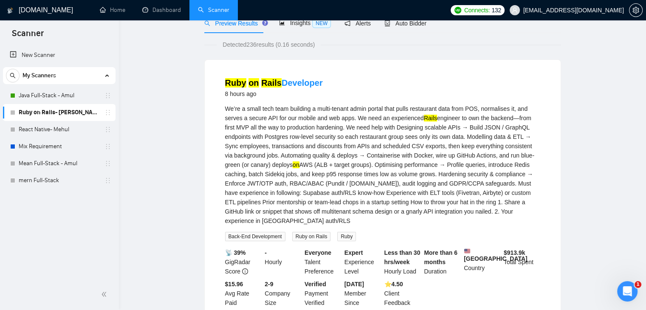
scroll to position [0, 0]
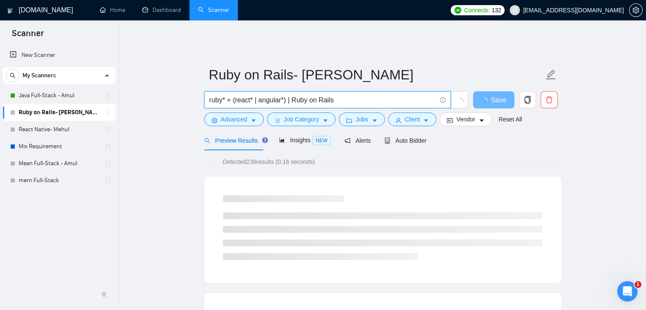
click at [351, 95] on input "ruby* + (react* | angular*) | Ruby on Rails" at bounding box center [322, 100] width 227 height 11
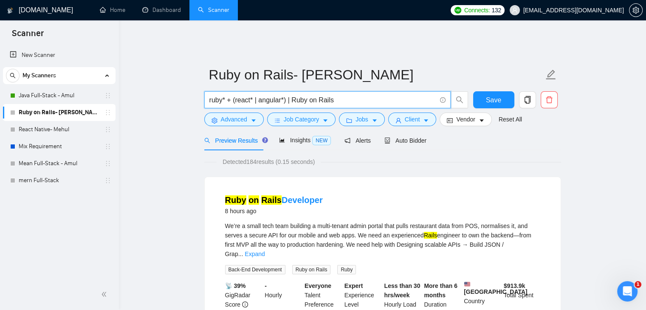
click at [360, 96] on input "ruby* + (react* | angular*) | Ruby on Rails" at bounding box center [322, 100] width 227 height 11
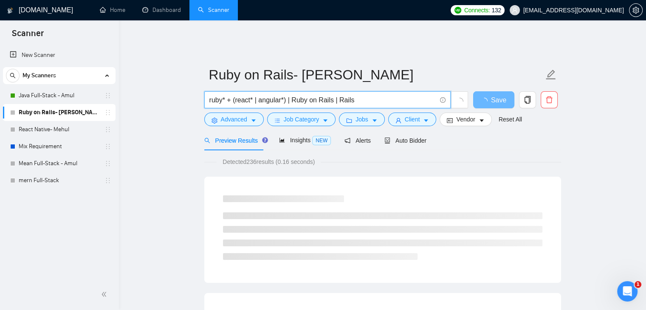
click at [361, 95] on input "ruby* + (react* | angular*) | Ruby on Rails | Rails" at bounding box center [322, 100] width 227 height 11
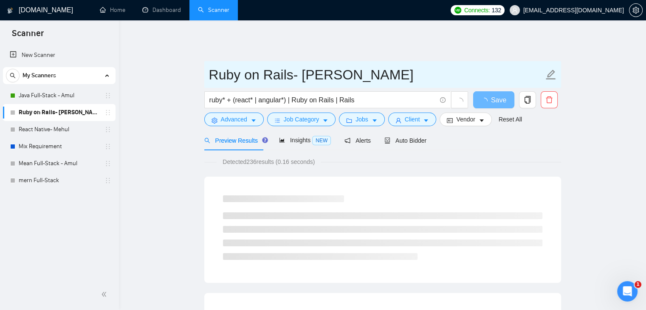
click at [397, 64] on input "Ruby on Rails- [PERSON_NAME]" at bounding box center [376, 74] width 335 height 21
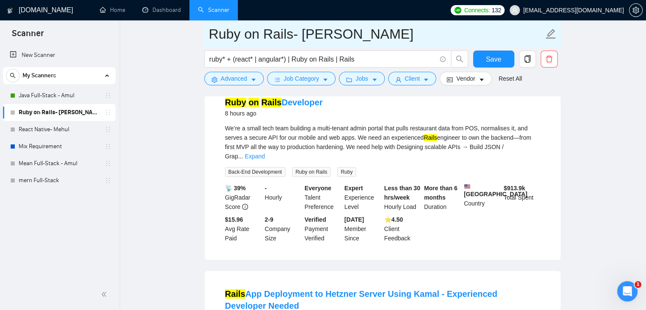
scroll to position [42, 0]
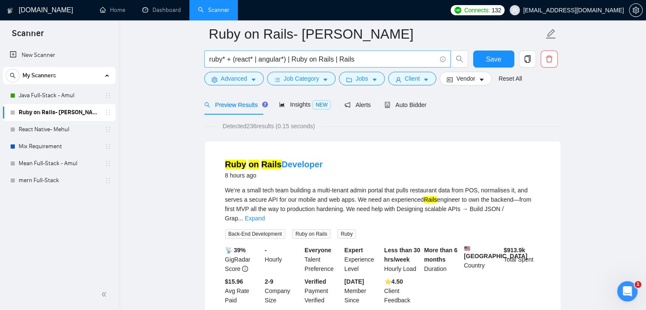
click at [347, 59] on input "ruby* + (react* | angular*) | Ruby on Rails | Rails" at bounding box center [322, 59] width 227 height 11
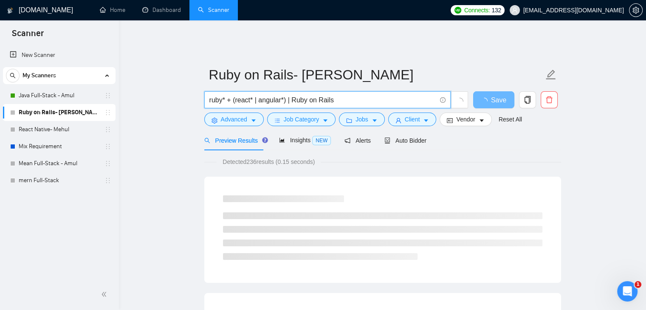
click at [344, 96] on input "ruby* + (react* | angular*) | Ruby on Rails" at bounding box center [322, 100] width 227 height 11
type input "ruby* + (react* | angular*) | Ruby on Rails"
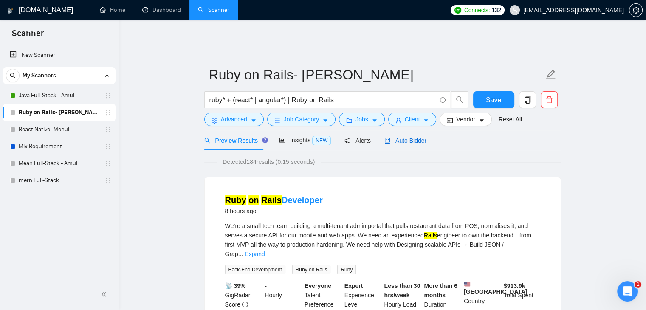
click at [392, 137] on span "Auto Bidder" at bounding box center [405, 140] width 42 height 7
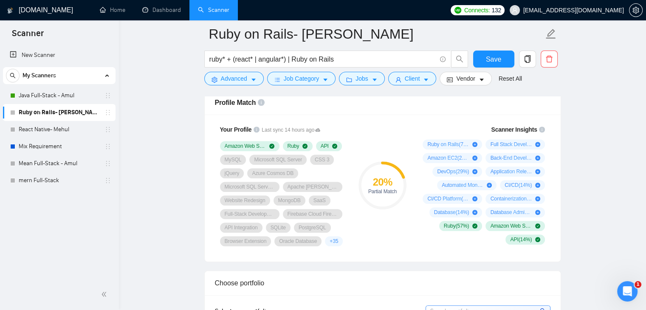
scroll to position [552, 0]
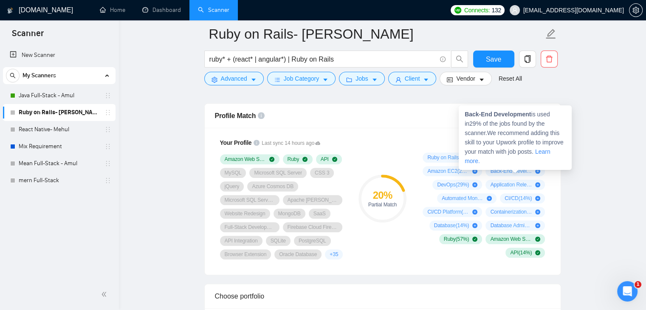
click at [539, 153] on link "Learn more." at bounding box center [508, 156] width 86 height 16
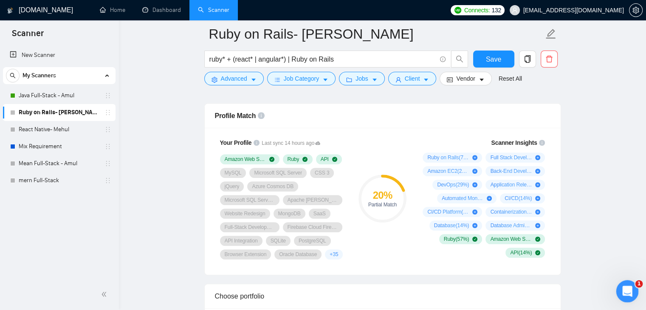
click at [629, 291] on icon "Open Intercom Messenger" at bounding box center [626, 290] width 14 height 14
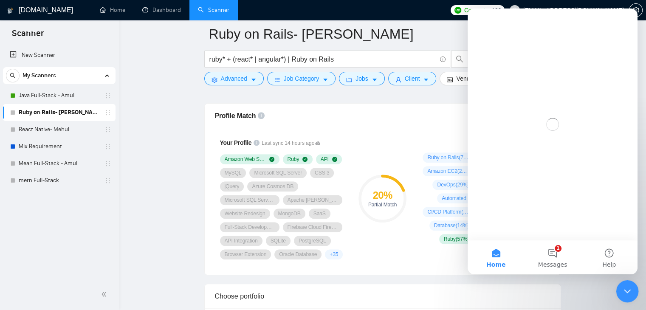
scroll to position [0, 0]
click at [550, 249] on button "1 Messages" at bounding box center [552, 257] width 56 height 34
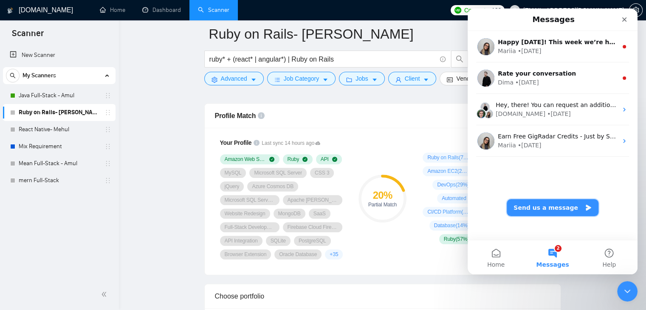
click at [558, 205] on button "Send us a message" at bounding box center [553, 207] width 92 height 17
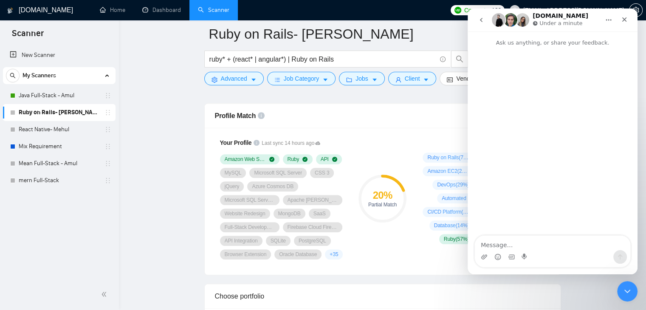
click at [525, 242] on textarea "Message…" at bounding box center [552, 243] width 155 height 14
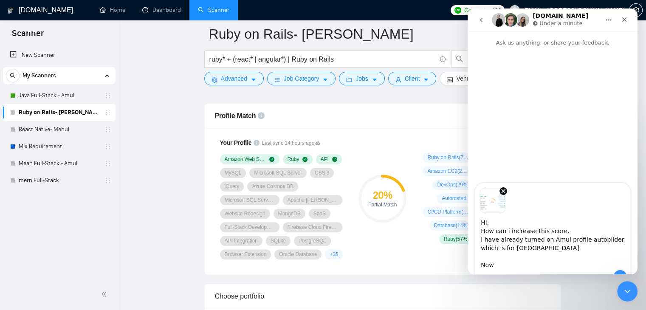
drag, startPoint x: 595, startPoint y: 242, endPoint x: 610, endPoint y: 239, distance: 15.1
click at [610, 239] on textarea "Hi, How can i increase this score. I have already turned on Amul profile autobi…" at bounding box center [552, 241] width 155 height 57
click at [597, 239] on textarea "Hi, How can i increase this score. I have already turned on Amul profile autobi…" at bounding box center [552, 241] width 155 height 57
click at [593, 238] on textarea "Hi, How can i increase this score. I have already turned on Amul profile auto b…" at bounding box center [552, 241] width 155 height 57
click at [527, 238] on textarea "Hi, How can i increase this score. I have already turned on Amul profile auto-b…" at bounding box center [552, 241] width 155 height 57
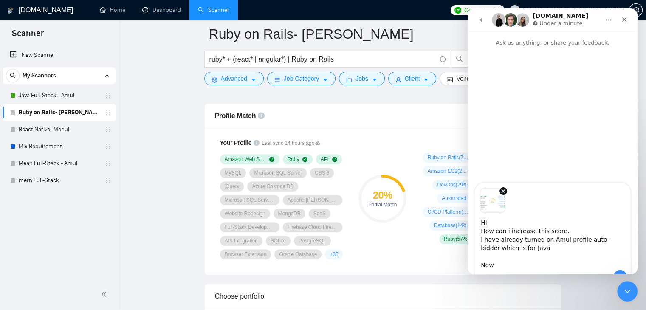
click at [516, 251] on textarea "Hi, How can i increase this score. I have already turned on Amul profile auto-b…" at bounding box center [552, 241] width 155 height 57
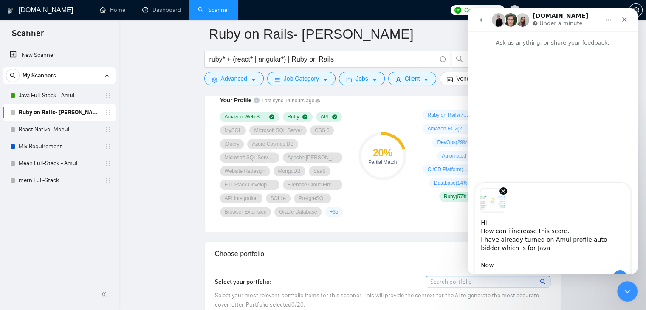
scroll to position [596, 0]
click at [500, 265] on textarea "Hi, How can i increase this score. I have already turned on Amul profile auto-b…" at bounding box center [552, 241] width 155 height 57
click at [529, 247] on textarea "Hi, How can i increase this score. I have already turned on Amul profile auto-b…" at bounding box center [552, 241] width 155 height 57
click at [518, 265] on textarea "Hi, How can i increase this score. I have already turned on Amul profile auto-b…" at bounding box center [552, 241] width 155 height 57
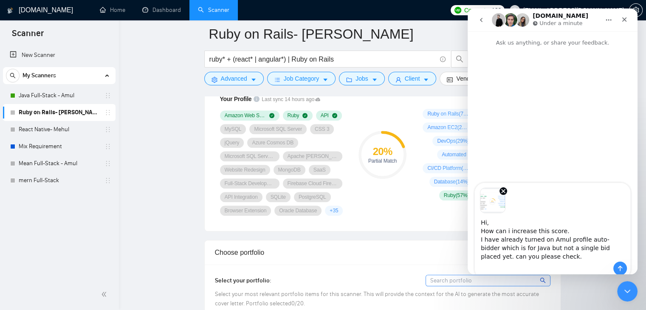
click at [572, 234] on textarea "Hi, How can i increase this score. I have already turned on Amul profile auto-b…" at bounding box center [552, 237] width 155 height 48
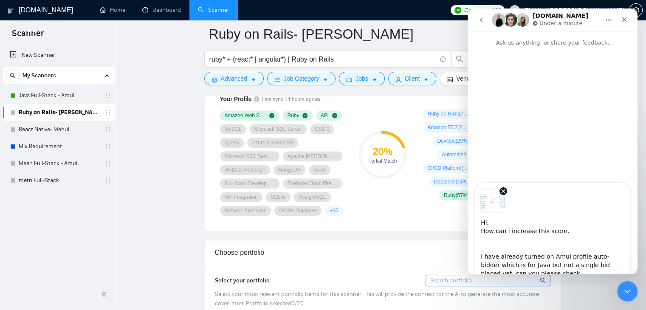
click at [510, 229] on textarea "Hi, How can i increase this score. I have already turned on Amul profile auto-b…" at bounding box center [552, 245] width 155 height 65
click at [570, 231] on textarea "Hi, How can i increase this score. I have already turned on Amul profile auto-b…" at bounding box center [552, 245] width 155 height 65
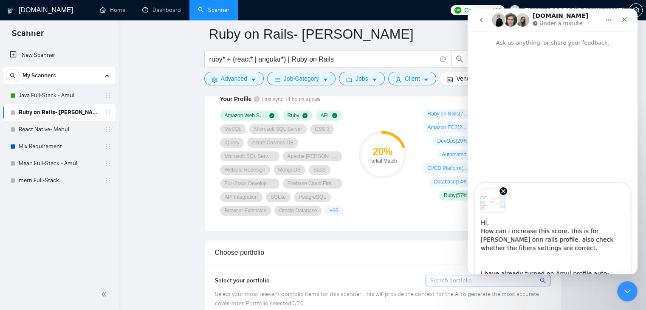
click at [487, 240] on textarea "Hi, How can i increase this score. this is for [PERSON_NAME] onn rails profile.…" at bounding box center [552, 246] width 155 height 67
click at [496, 224] on textarea "Hi, How can i increase this score. this is for [PERSON_NAME] on rails profile. …" at bounding box center [552, 246] width 155 height 67
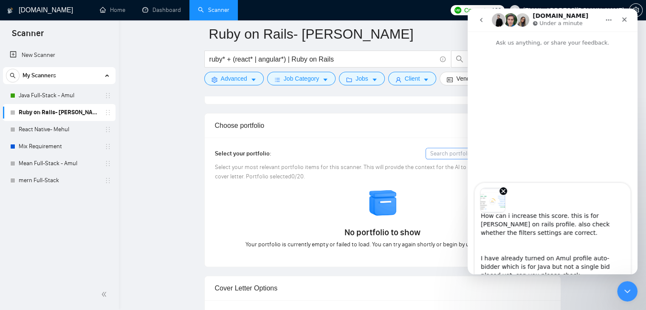
scroll to position [723, 0]
click at [550, 246] on textarea "Hi, How can i increase this score. this is for [PERSON_NAME] on rails profile. …" at bounding box center [552, 246] width 155 height 67
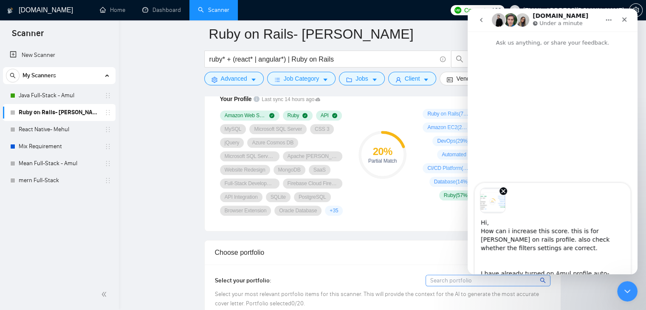
scroll to position [426, 0]
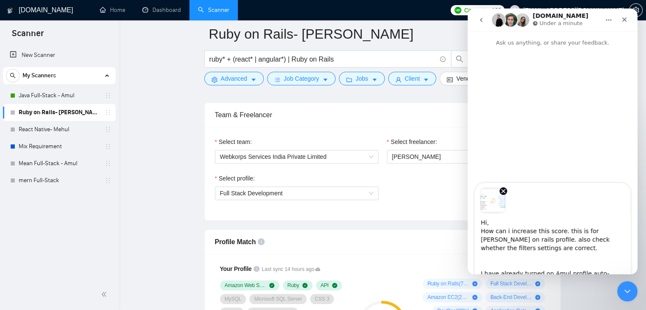
click at [508, 232] on textarea "Hi, How can i increase this score. this is for [PERSON_NAME] on rails profile. …" at bounding box center [552, 246] width 155 height 67
type textarea "Hi, How can i increase this score. this is for [PERSON_NAME] on rails profile. …"
click at [630, 289] on icon "Close Intercom Messenger" at bounding box center [626, 290] width 10 height 10
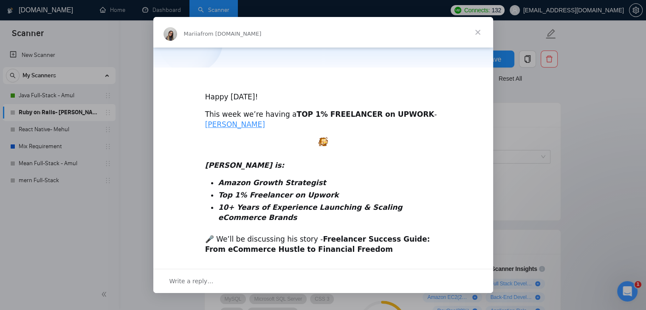
scroll to position [260, 0]
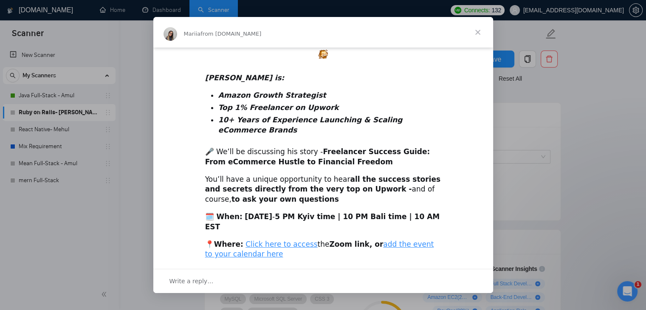
click at [474, 35] on span "Close" at bounding box center [477, 32] width 31 height 31
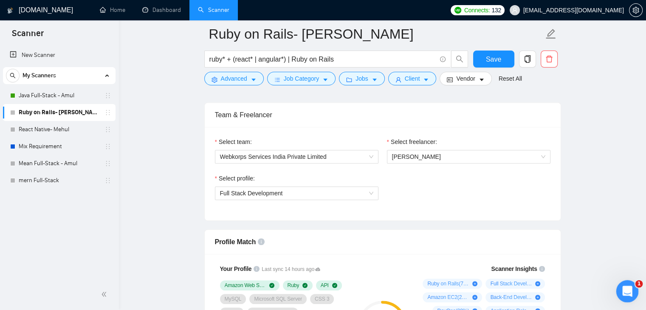
click at [631, 293] on div "Open Intercom Messenger" at bounding box center [626, 290] width 28 height 28
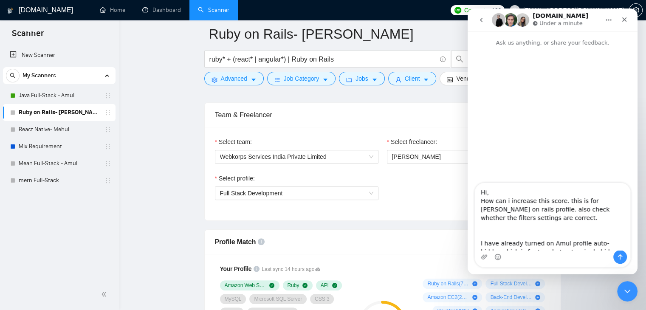
click at [505, 202] on textarea "Hi, How can i increase this score. this is for [PERSON_NAME] on rails profile. …" at bounding box center [552, 216] width 155 height 67
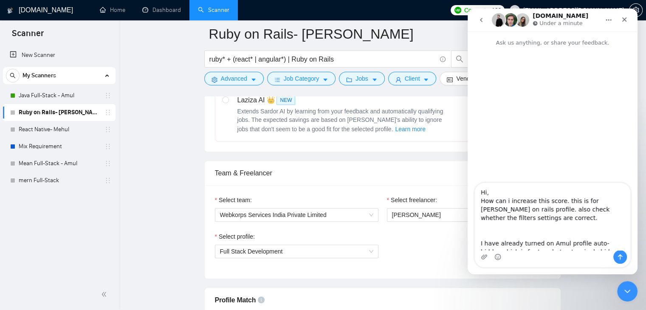
scroll to position [299, 0]
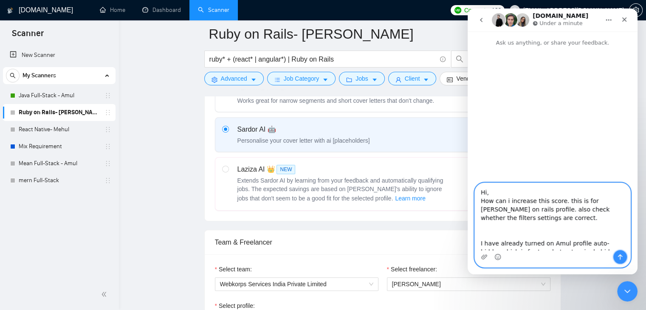
click at [616, 255] on button "Send a message…" at bounding box center [620, 257] width 14 height 14
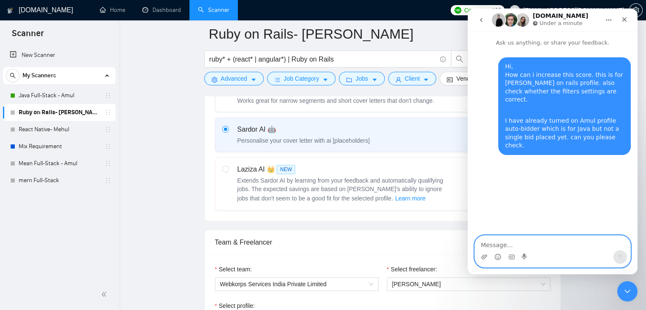
click at [496, 237] on textarea "Message…" at bounding box center [552, 243] width 155 height 14
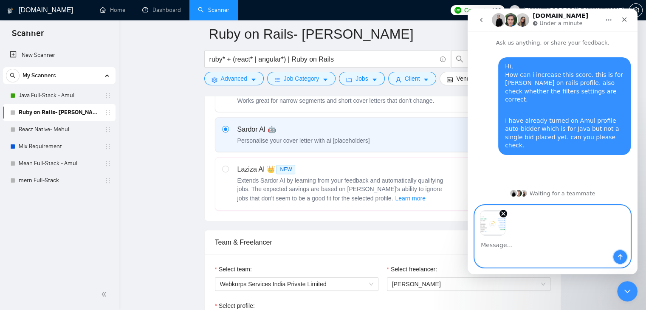
click at [622, 256] on icon "Send a message…" at bounding box center [620, 257] width 5 height 6
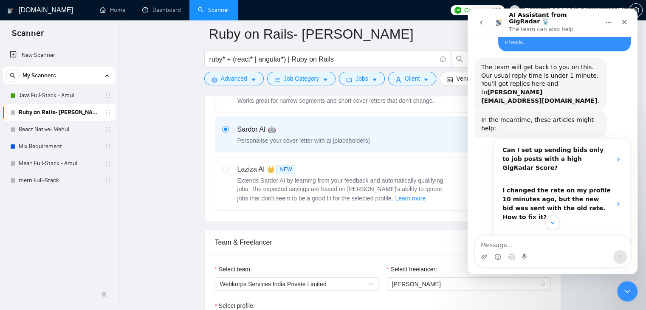
scroll to position [24, 0]
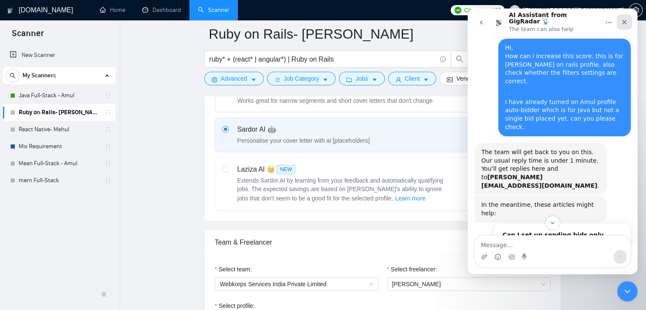
click at [627, 21] on icon "Close" at bounding box center [624, 22] width 7 height 7
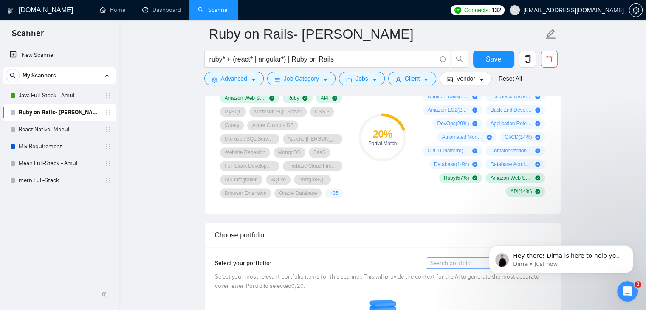
scroll to position [553, 0]
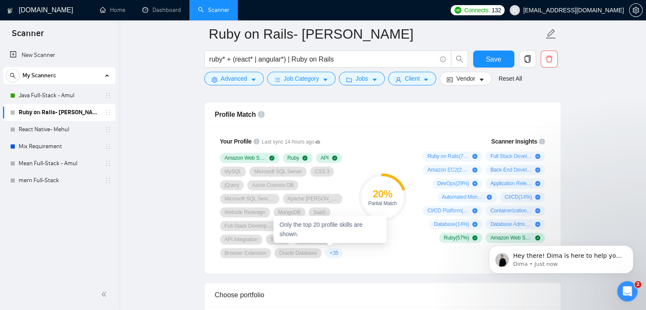
click at [330, 250] on span "+ 35" at bounding box center [334, 253] width 8 height 7
click at [330, 250] on div "+ 35" at bounding box center [334, 253] width 18 height 10
click at [330, 250] on span "+ 35" at bounding box center [334, 253] width 8 height 7
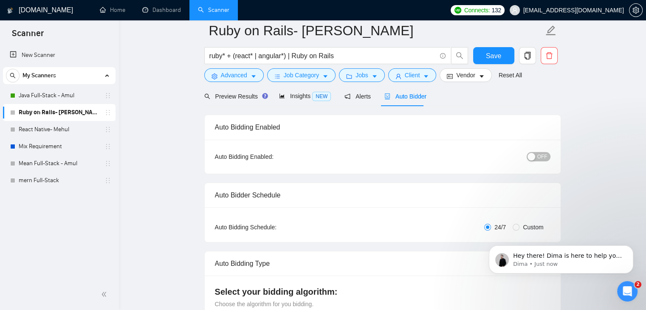
scroll to position [0, 0]
